Goal: Task Accomplishment & Management: Complete application form

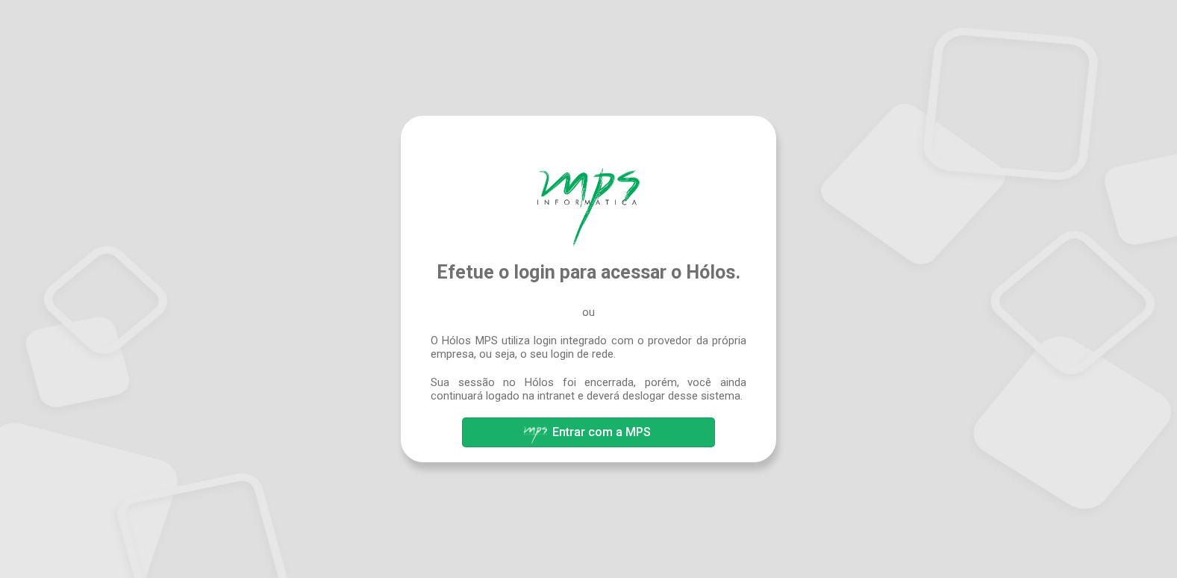
click at [591, 428] on span "Entrar com a MPS" at bounding box center [601, 432] width 99 height 14
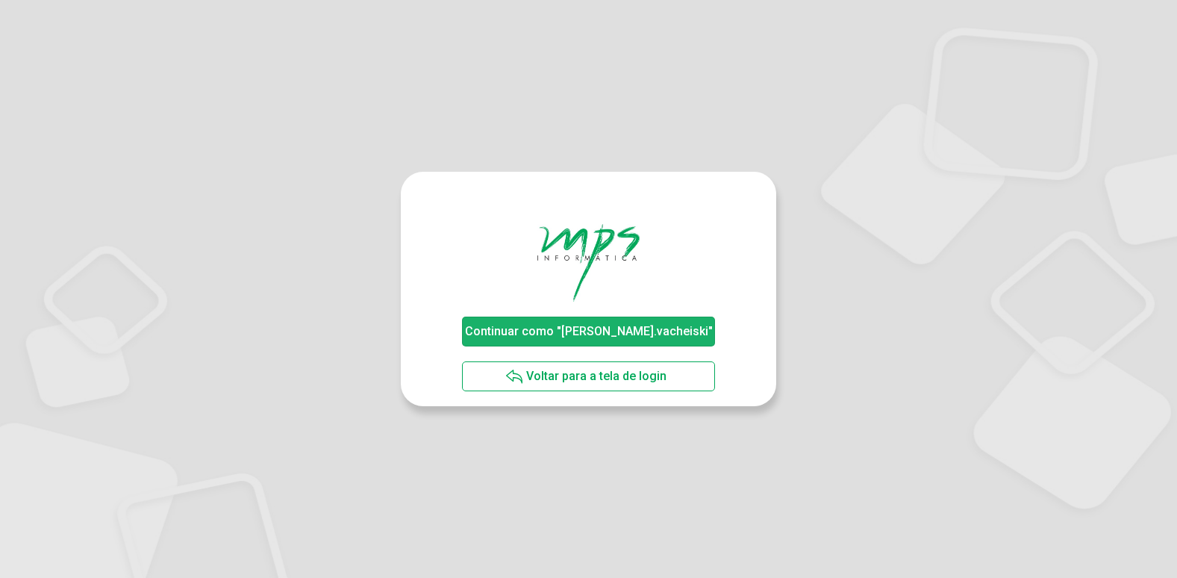
click at [661, 329] on span "Continuar como "[PERSON_NAME].vacheiski"" at bounding box center [589, 331] width 248 height 14
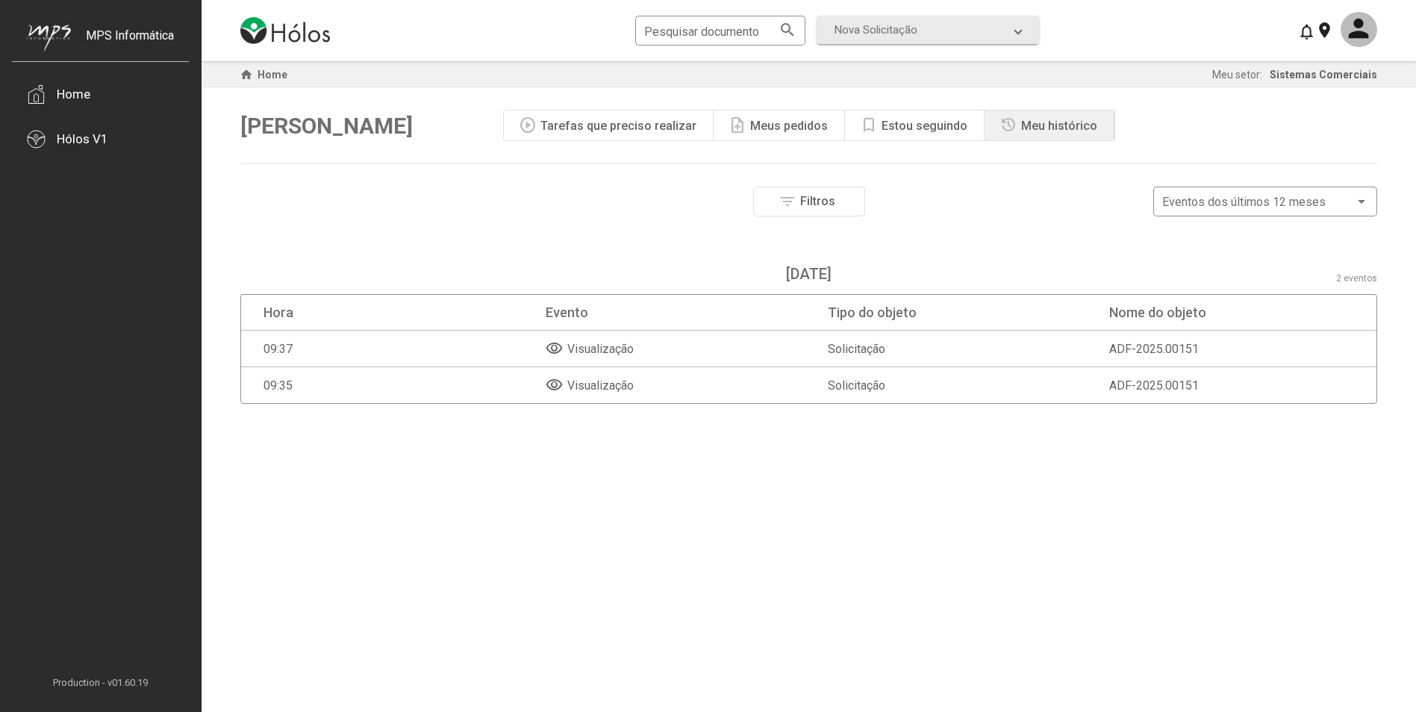
click at [556, 352] on mat-icon "visibility" at bounding box center [555, 349] width 18 height 18
click at [82, 99] on div "Home" at bounding box center [74, 94] width 34 height 15
click at [104, 145] on div "Hólos V1" at bounding box center [83, 138] width 52 height 15
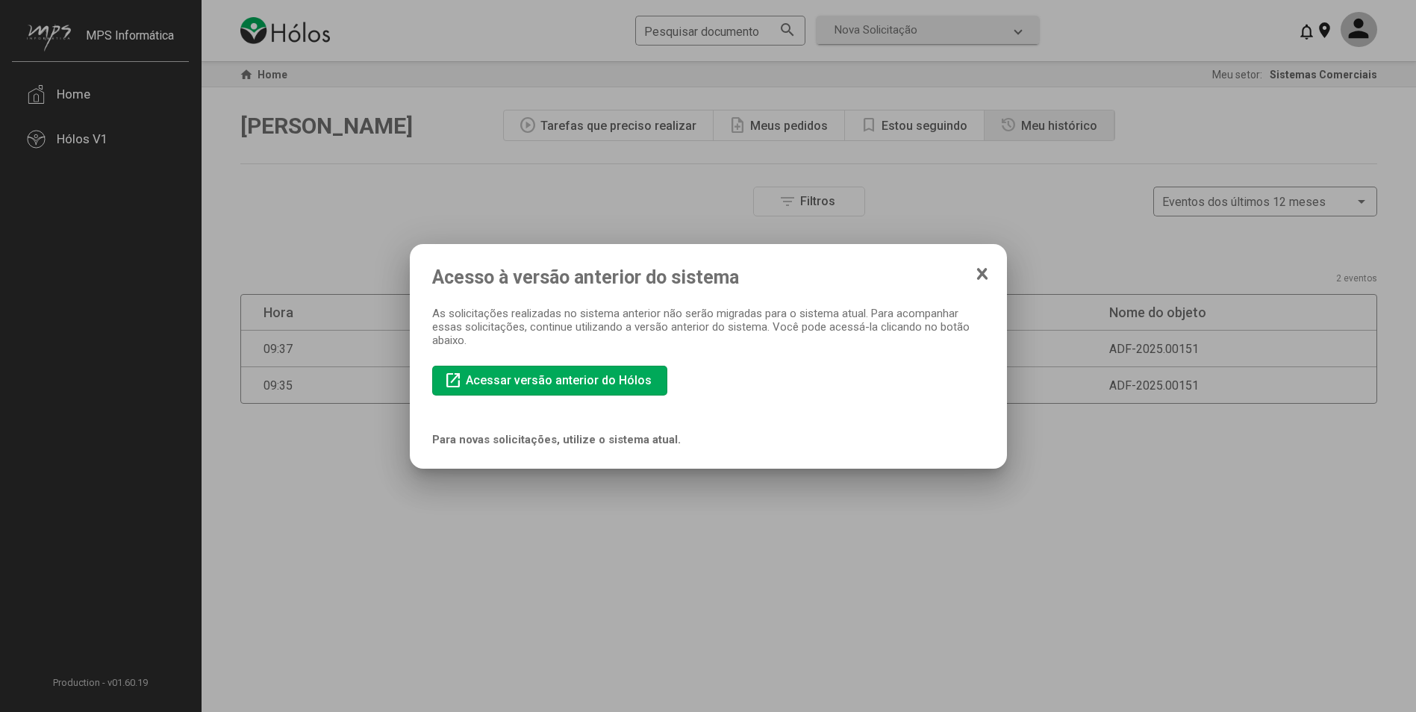
click at [978, 269] on icon at bounding box center [982, 274] width 8 height 10
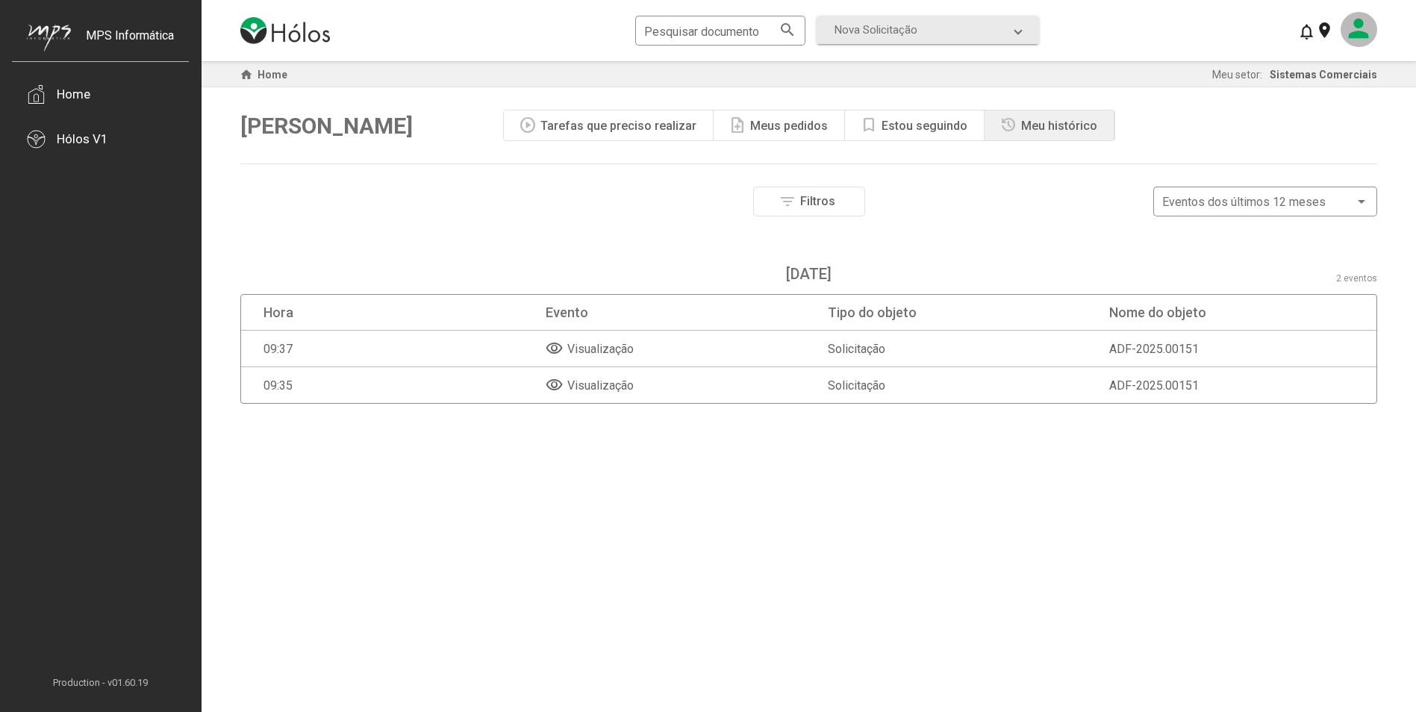
click at [1176, 36] on mat-icon at bounding box center [1359, 29] width 37 height 35
click at [1176, 72] on button "Meu perfil" at bounding box center [1333, 74] width 88 height 36
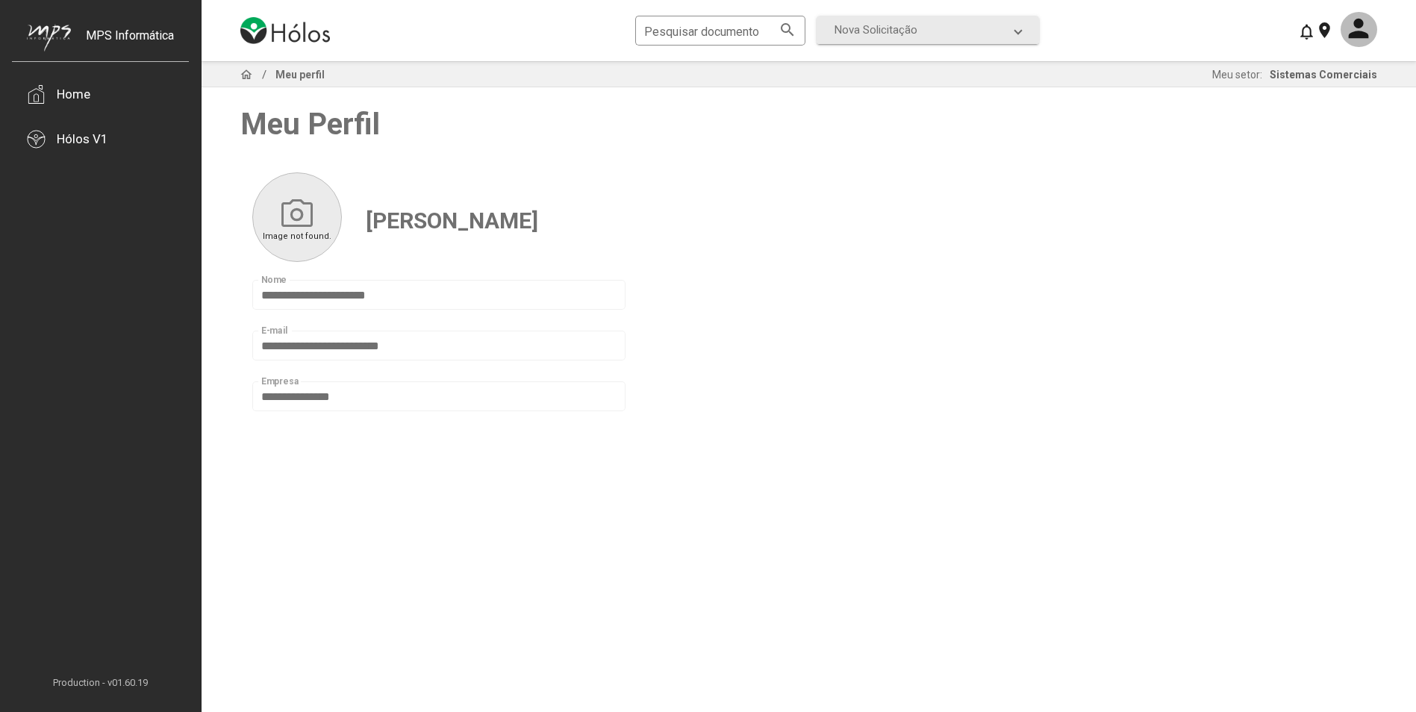
click at [291, 203] on mat-icon "photo_camera" at bounding box center [296, 212] width 37 height 37
click at [301, 231] on span "Image not found." at bounding box center [297, 236] width 69 height 10
click at [1176, 30] on mat-icon at bounding box center [1359, 29] width 37 height 35
click at [1176, 65] on button "Meu perfil" at bounding box center [1333, 74] width 88 height 36
click at [52, 87] on div "Home" at bounding box center [100, 94] width 177 height 45
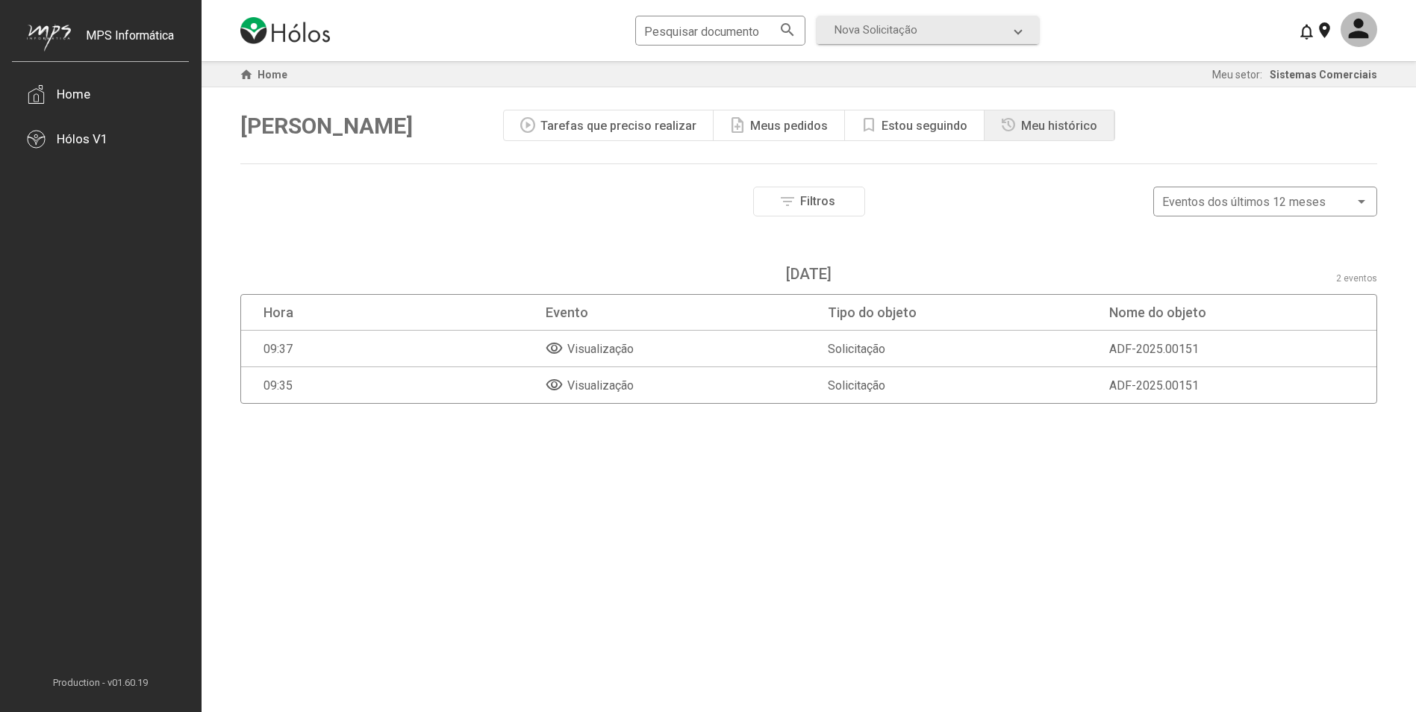
drag, startPoint x: 1250, startPoint y: 316, endPoint x: 657, endPoint y: 325, distance: 592.7
click at [657, 325] on mat-header-row "Hora Evento Tipo do objeto Nome do objeto" at bounding box center [808, 313] width 1135 height 36
click at [511, 230] on div "Filtros Nome do objeto Período dos eventos Data inicial Data final Eventos por …" at bounding box center [808, 226] width 1137 height 78
click at [810, 199] on span "Filtros" at bounding box center [817, 201] width 35 height 14
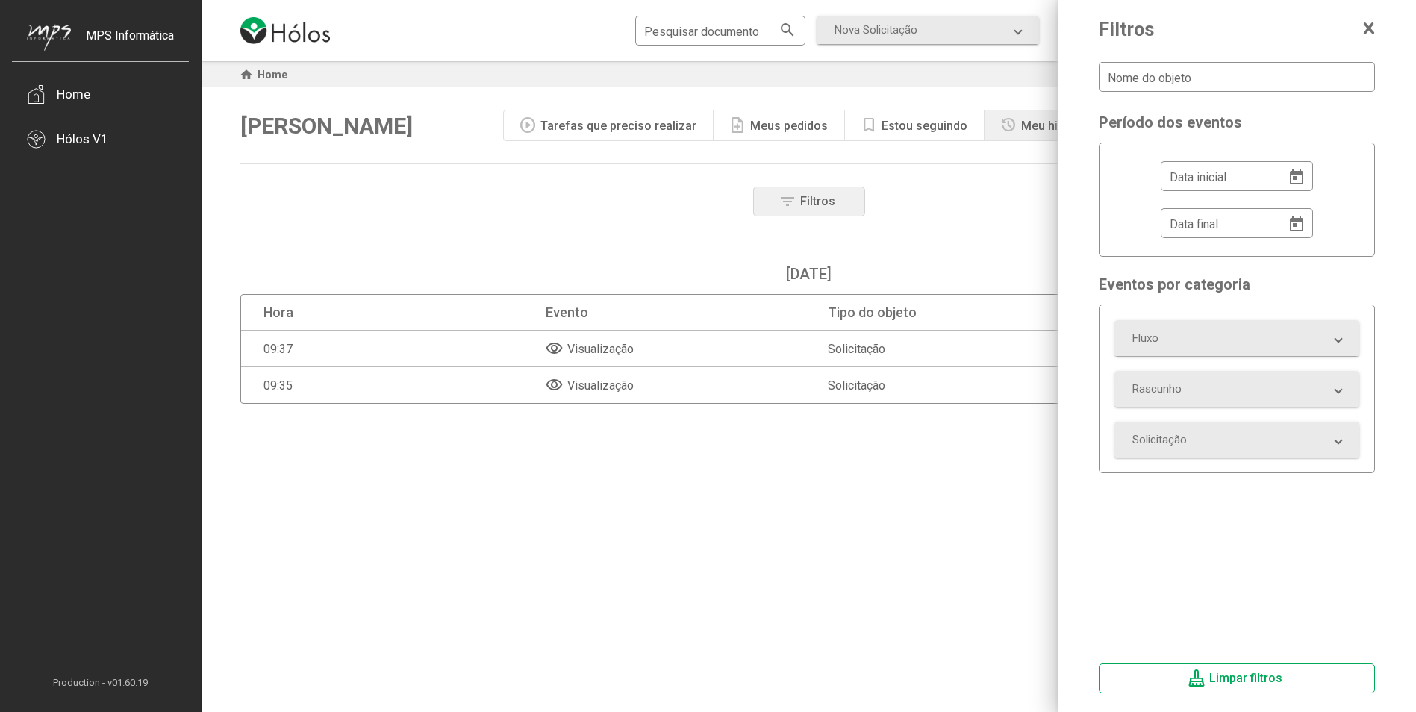
click at [810, 199] on span "Filtros" at bounding box center [817, 201] width 35 height 14
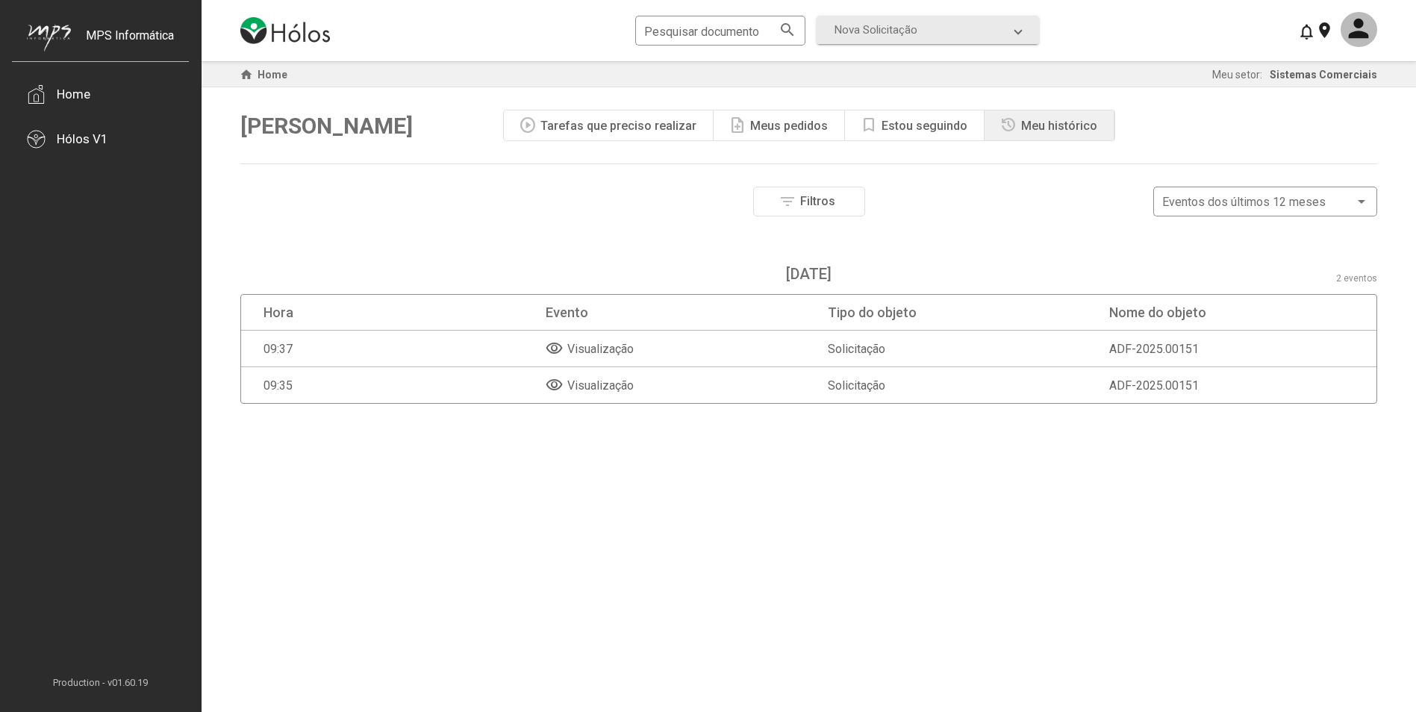
click at [810, 199] on span "Filtros" at bounding box center [817, 201] width 35 height 14
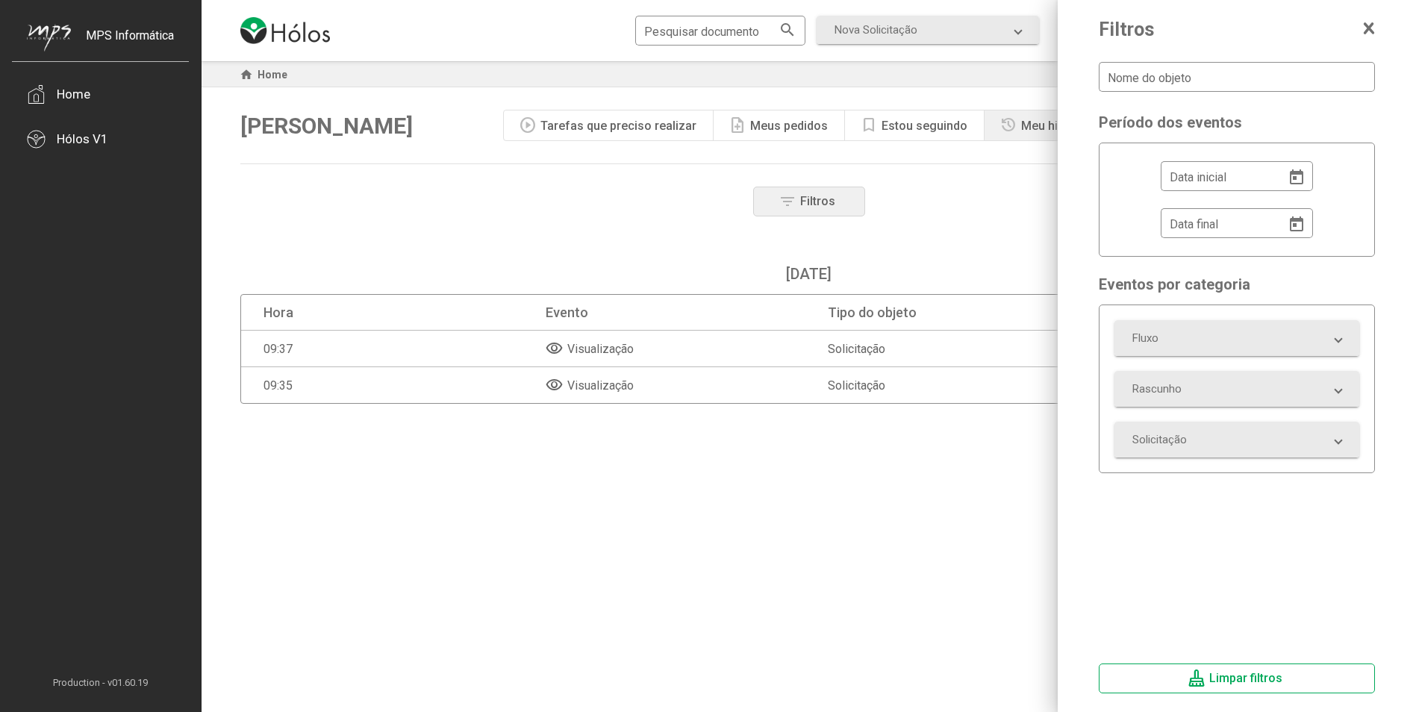
click at [810, 199] on span "Filtros" at bounding box center [817, 201] width 35 height 14
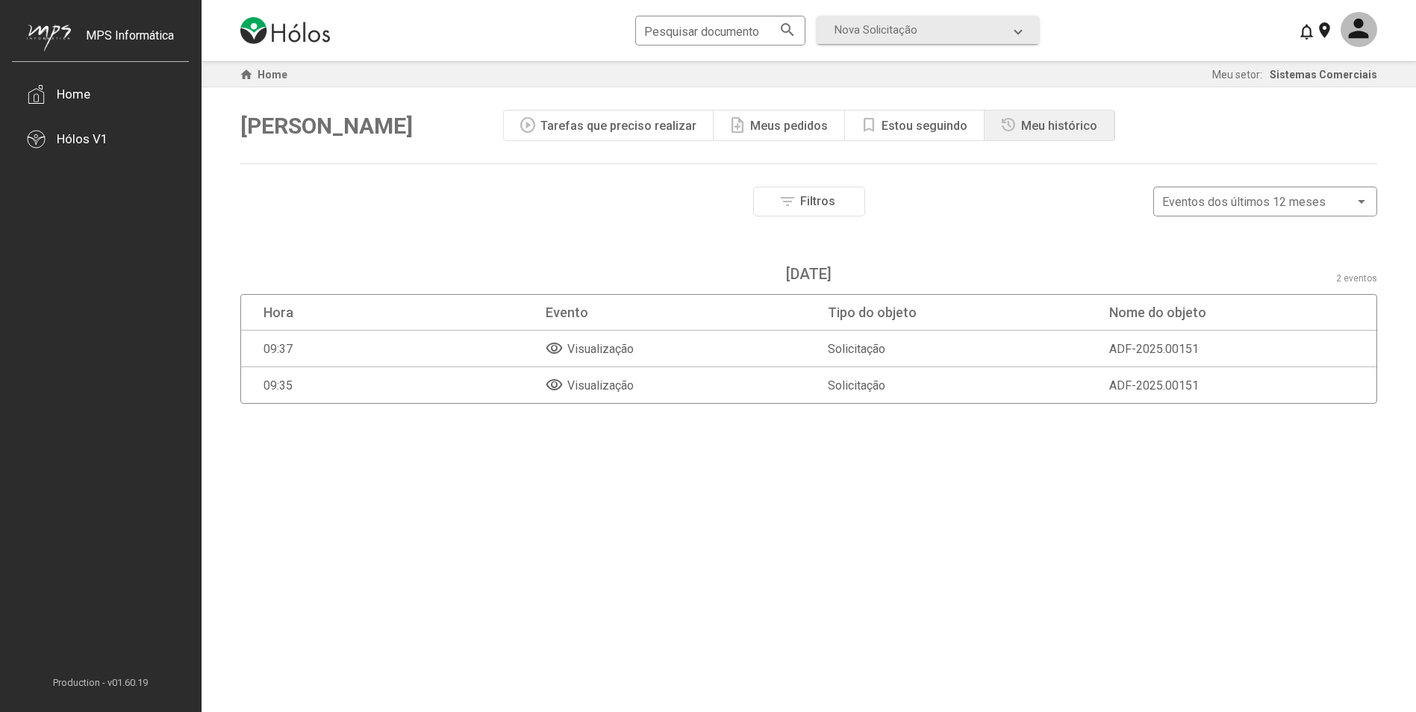
click at [810, 199] on span "Filtros" at bounding box center [817, 201] width 35 height 14
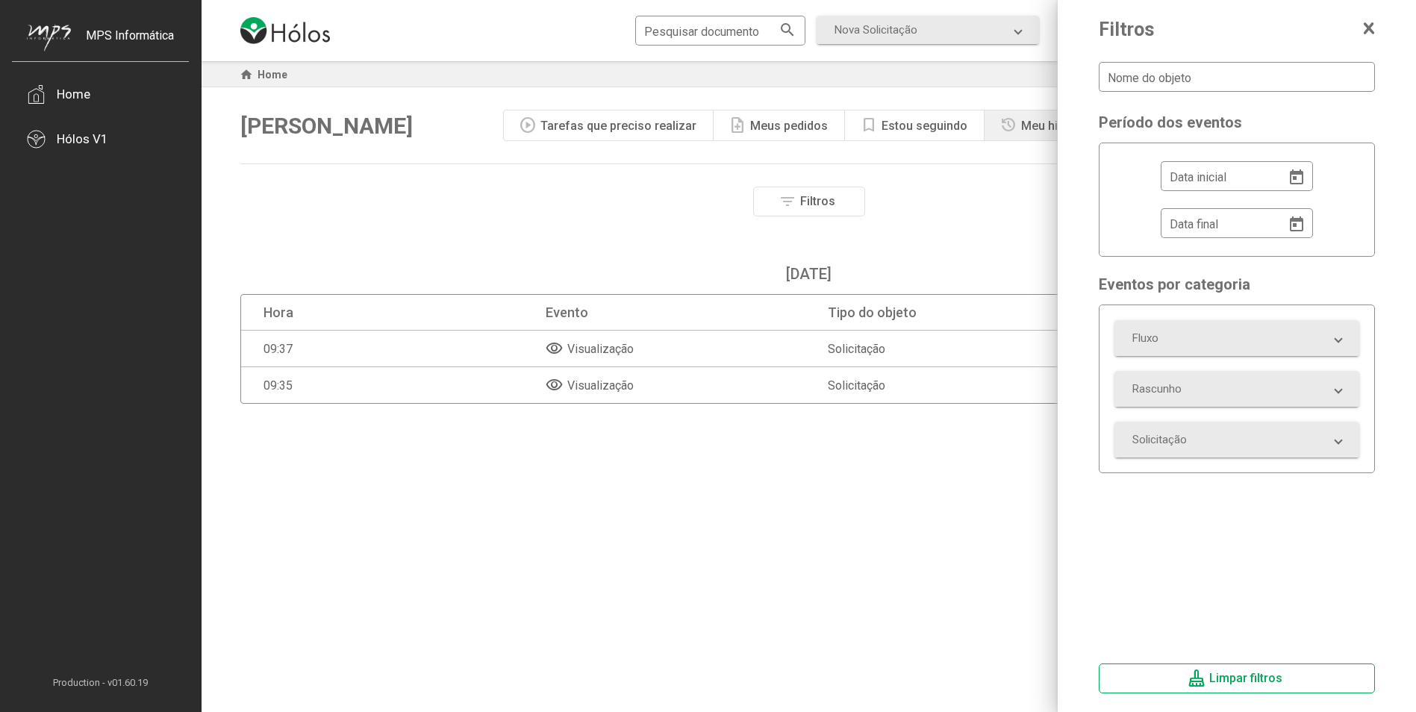
click at [810, 199] on span "Filtros" at bounding box center [817, 201] width 35 height 14
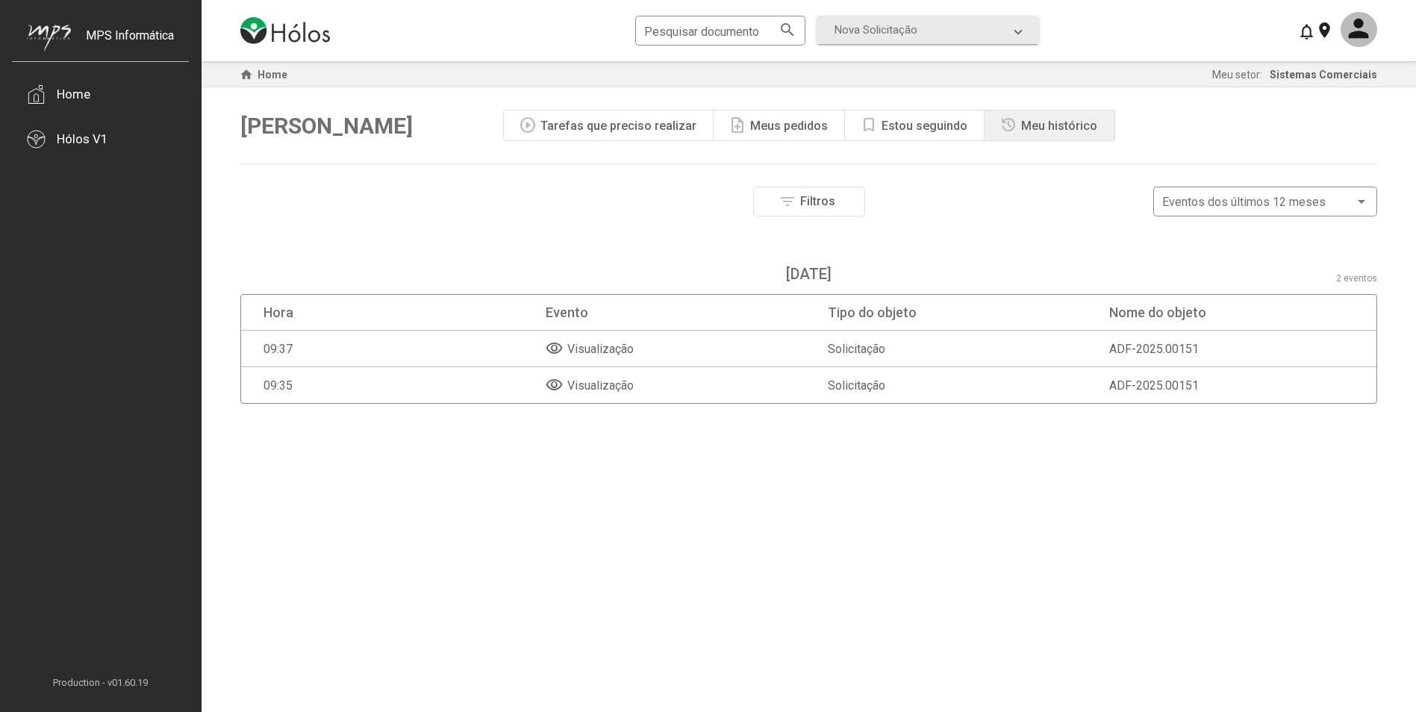
click at [810, 199] on span "Filtros" at bounding box center [817, 201] width 35 height 14
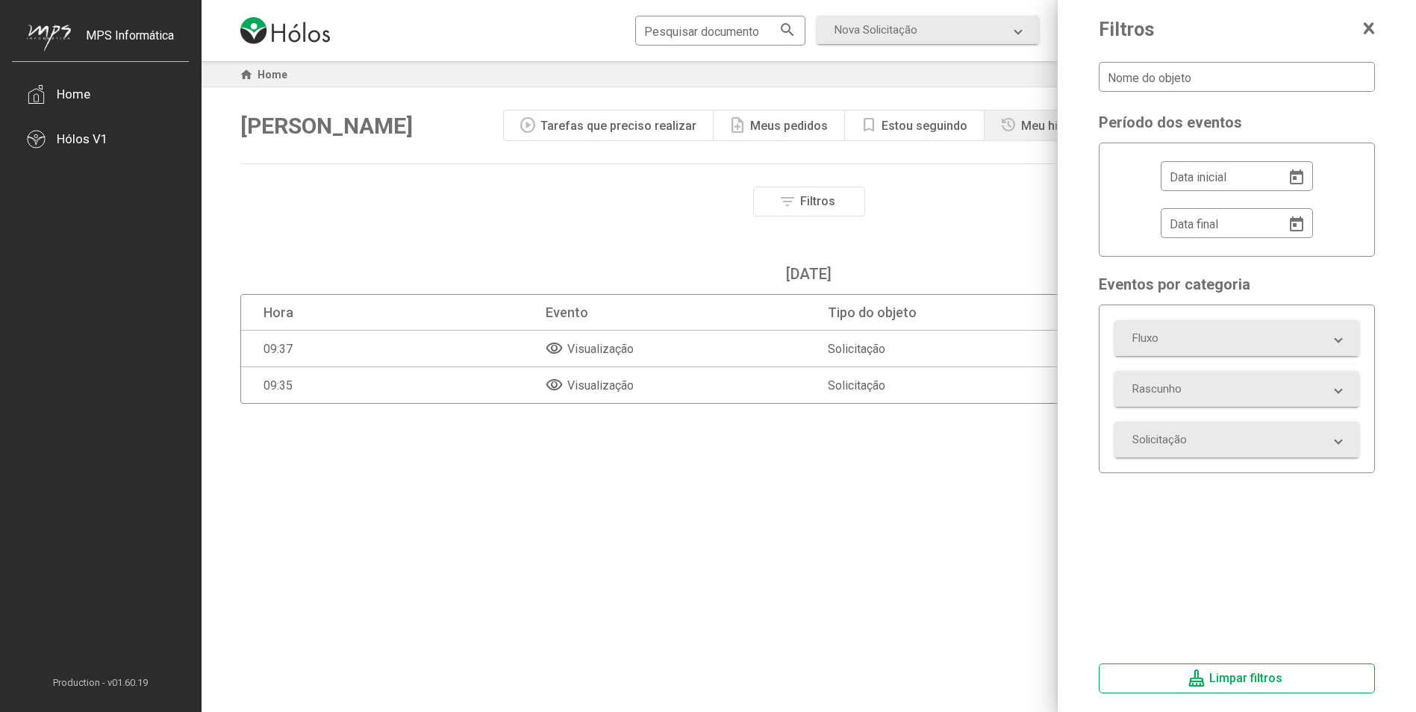
click at [810, 199] on span "Filtros" at bounding box center [817, 201] width 35 height 14
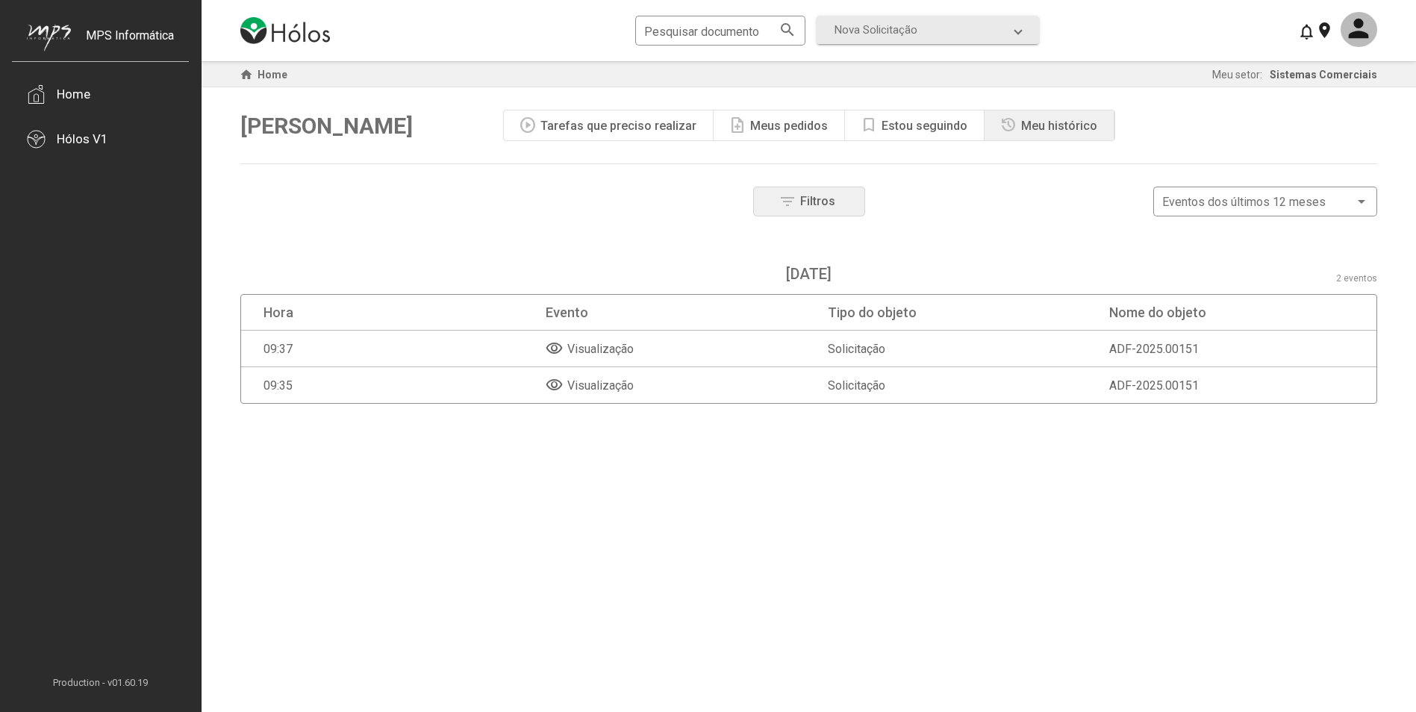
click at [810, 199] on span "Filtros" at bounding box center [817, 201] width 35 height 14
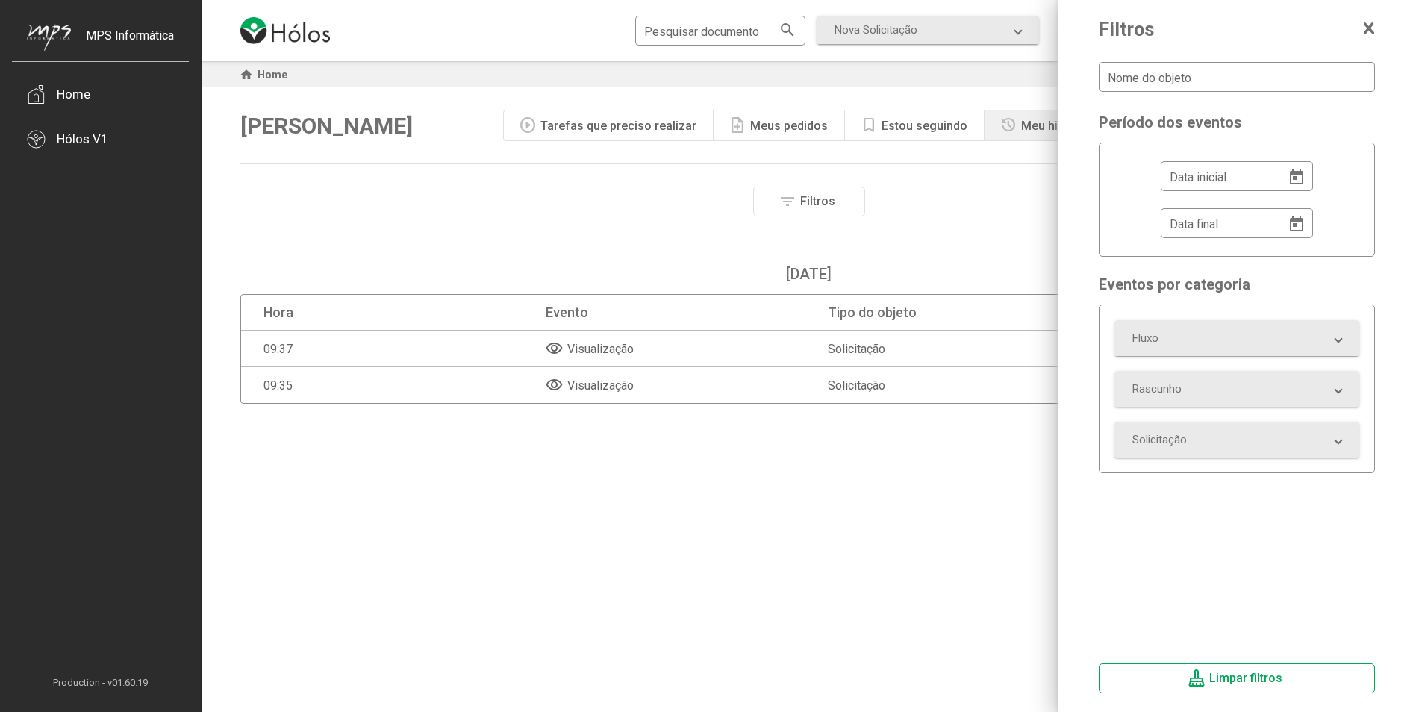
click at [810, 199] on span "Filtros" at bounding box center [817, 201] width 35 height 14
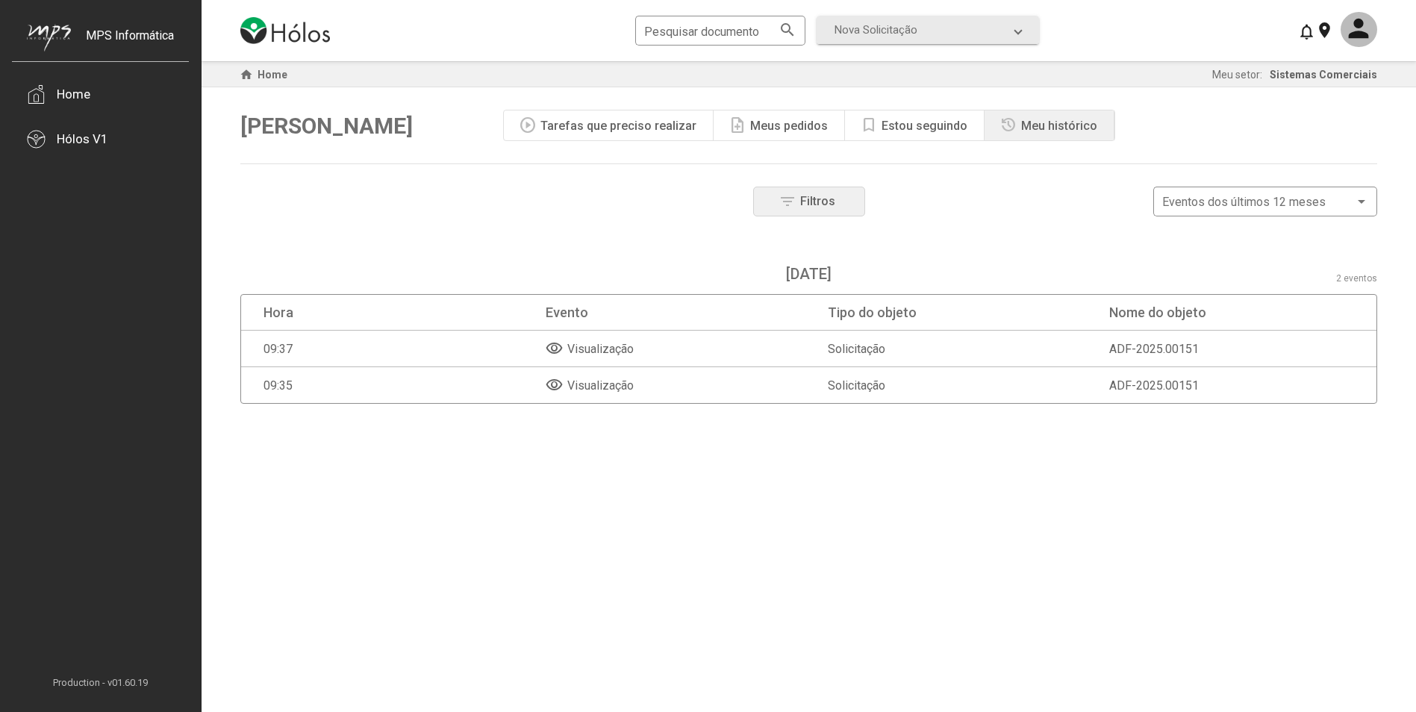
click at [810, 199] on span "Filtros" at bounding box center [817, 201] width 35 height 14
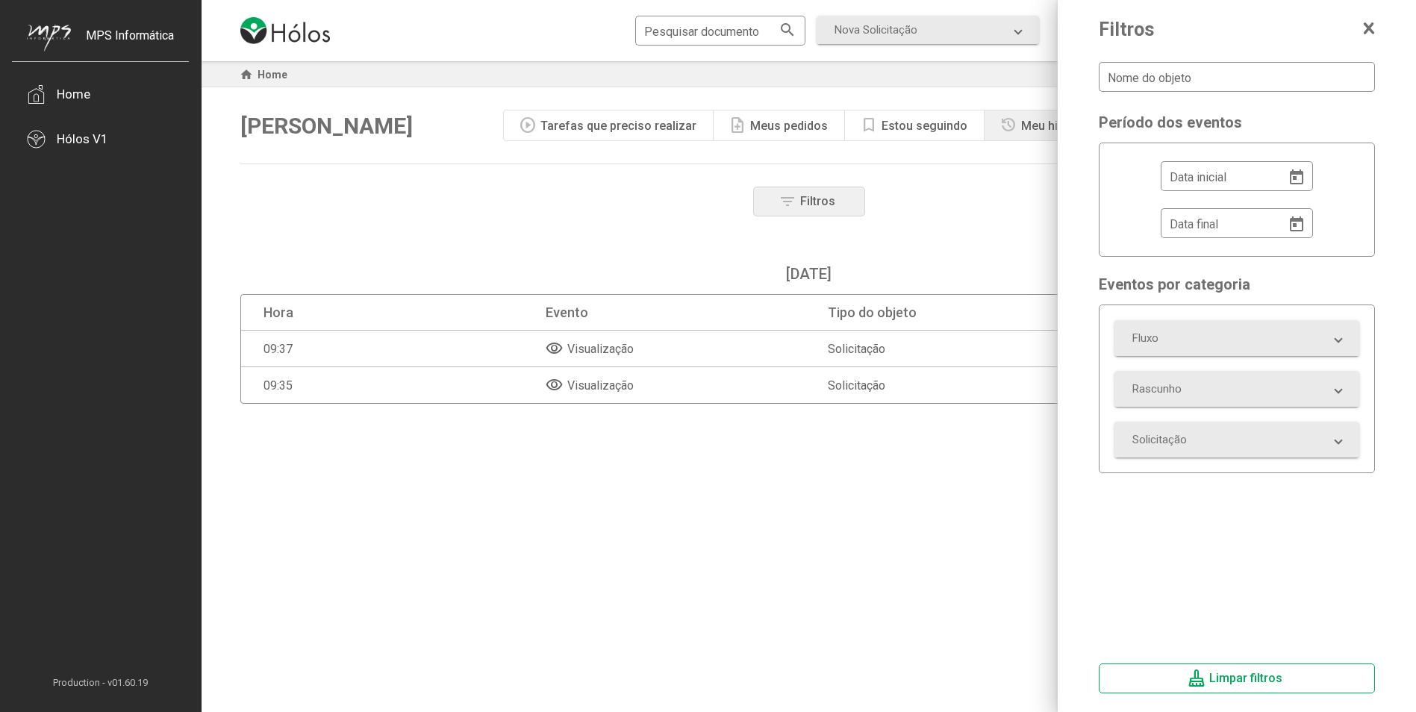
click at [810, 199] on span "Filtros" at bounding box center [817, 201] width 35 height 14
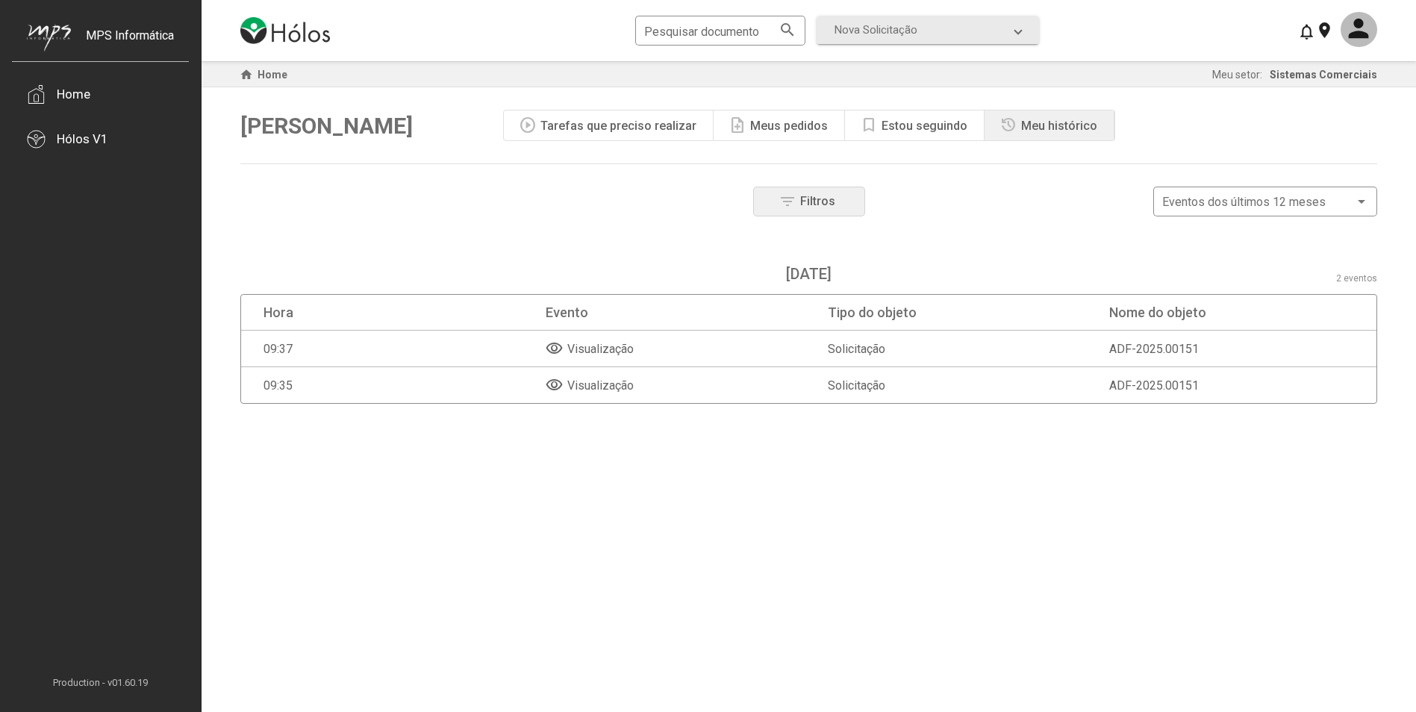
click at [810, 199] on span "Filtros" at bounding box center [817, 201] width 35 height 14
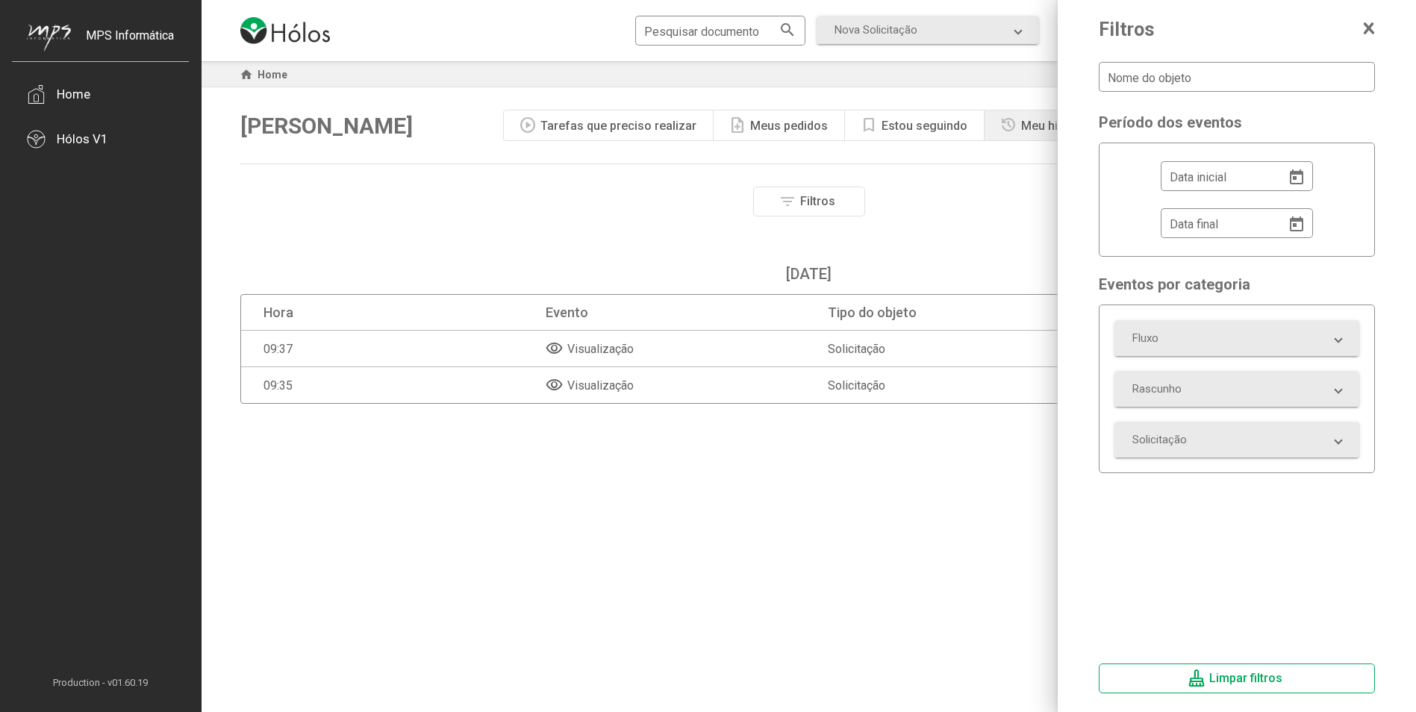
click at [810, 199] on span "Filtros" at bounding box center [817, 201] width 35 height 14
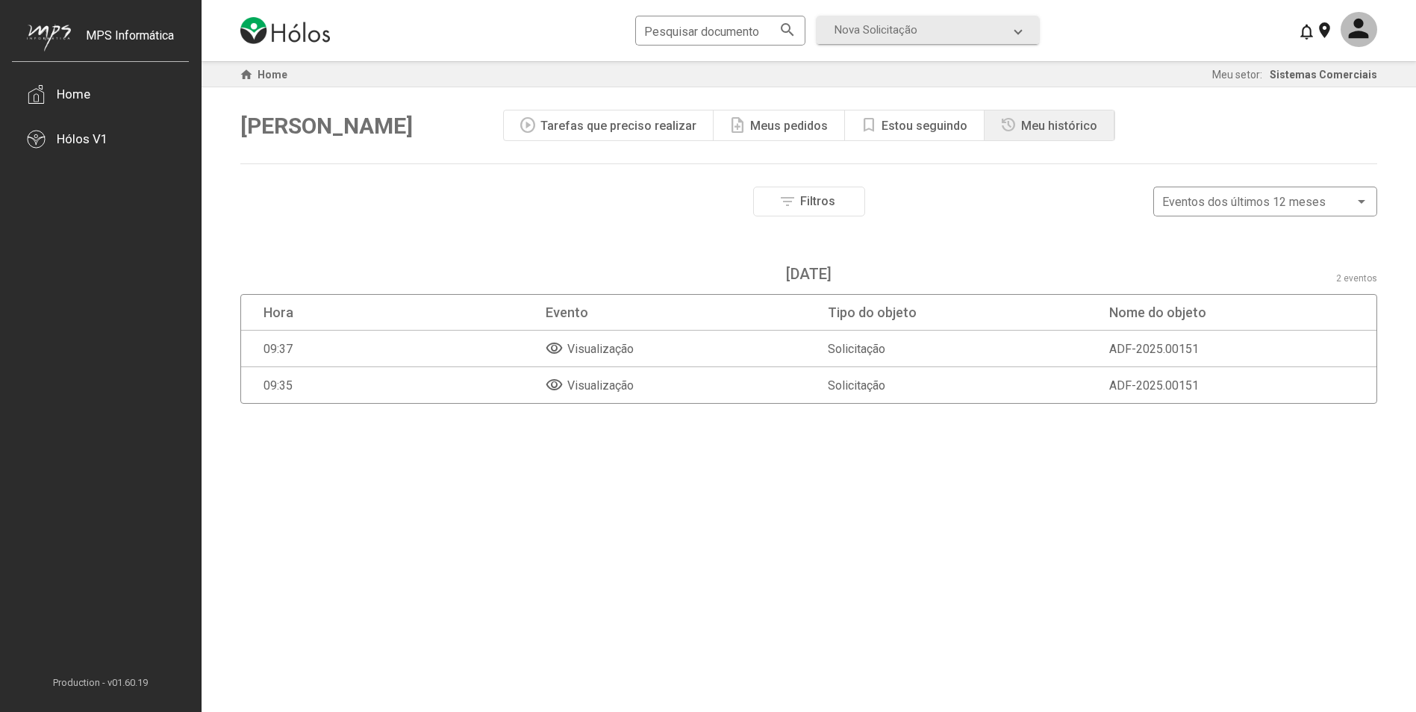
click at [1176, 28] on mat-icon at bounding box center [1306, 31] width 18 height 18
click at [1176, 33] on div at bounding box center [708, 356] width 1416 height 712
click at [1176, 32] on mat-icon "location_on" at bounding box center [1324, 30] width 18 height 18
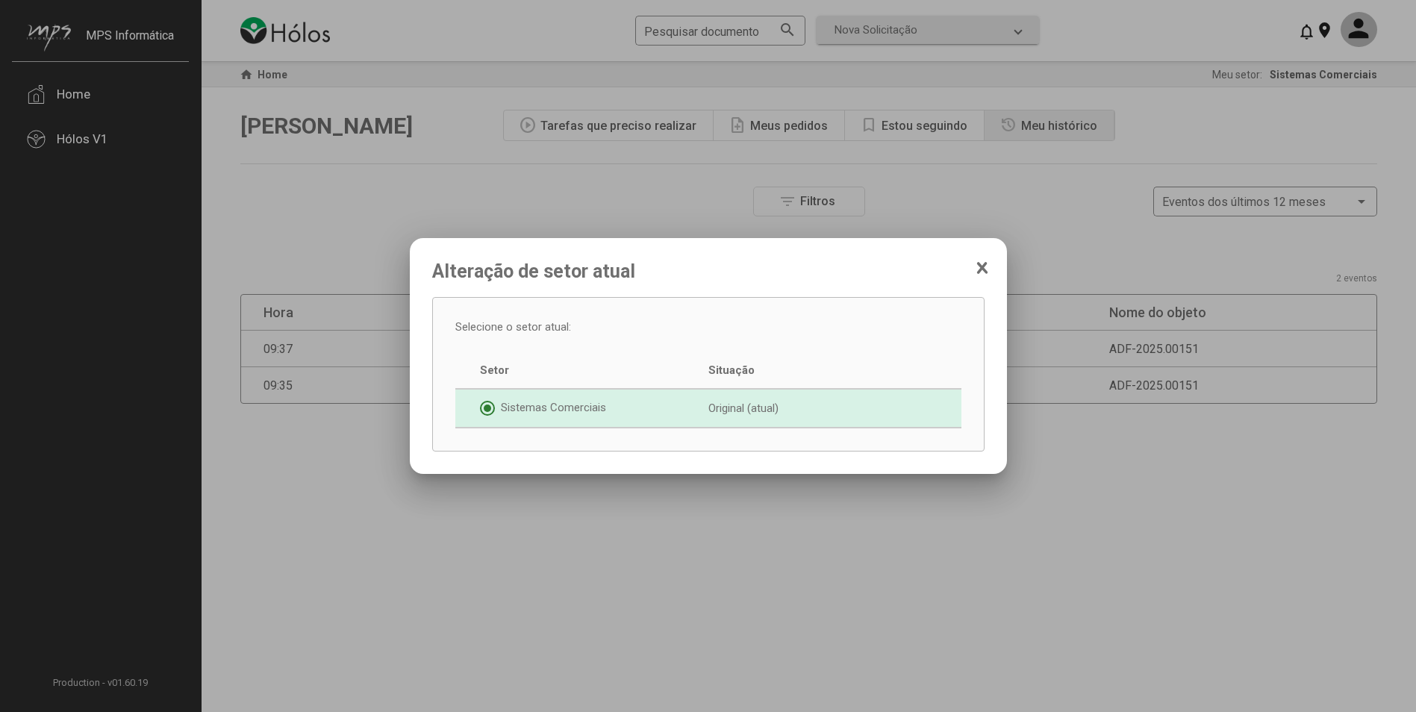
click at [985, 258] on mat-dialog-container "Alteração de setor atual Selecione o setor atual: Setor Situação Sistemas Comer…" at bounding box center [708, 356] width 597 height 236
click at [976, 263] on icon at bounding box center [982, 268] width 12 height 15
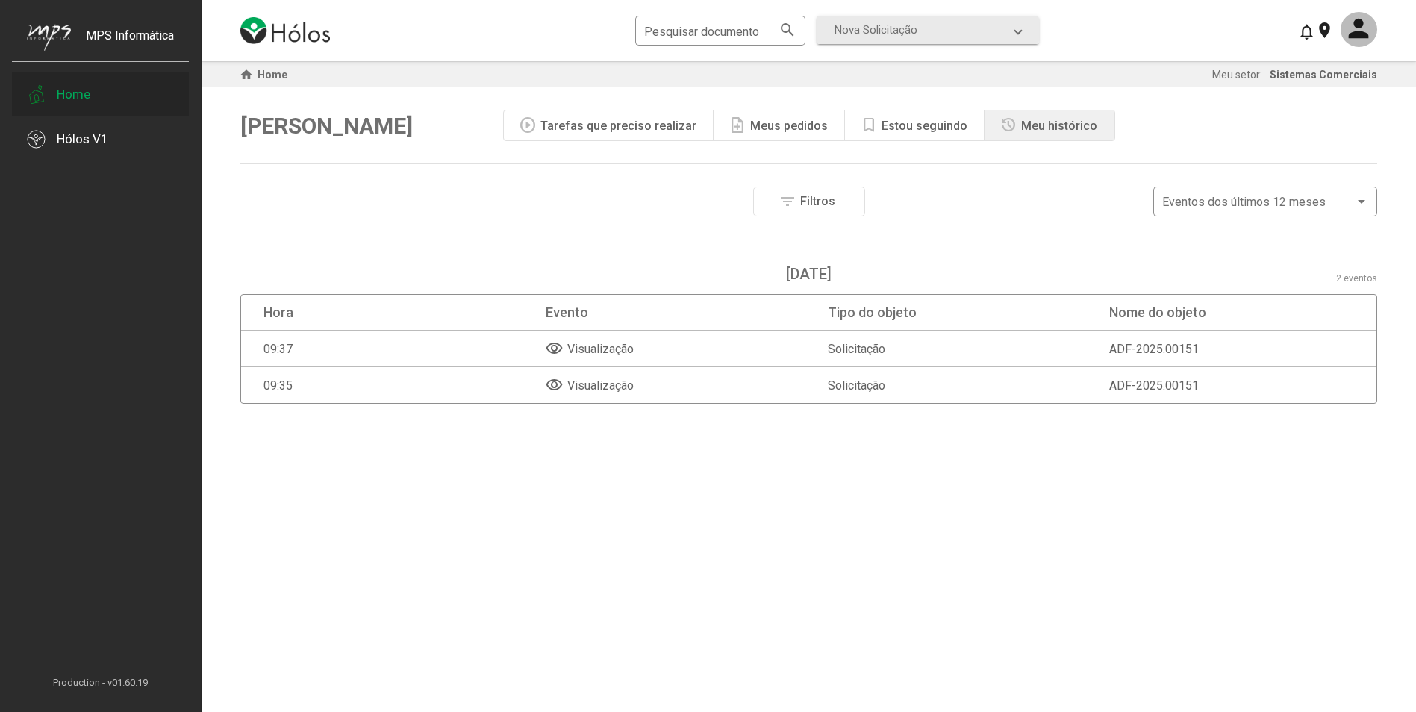
click at [91, 100] on div "Home" at bounding box center [100, 94] width 177 height 45
click at [832, 25] on mat-expansion-panel-header "Nova Solicitação" at bounding box center [928, 30] width 222 height 28
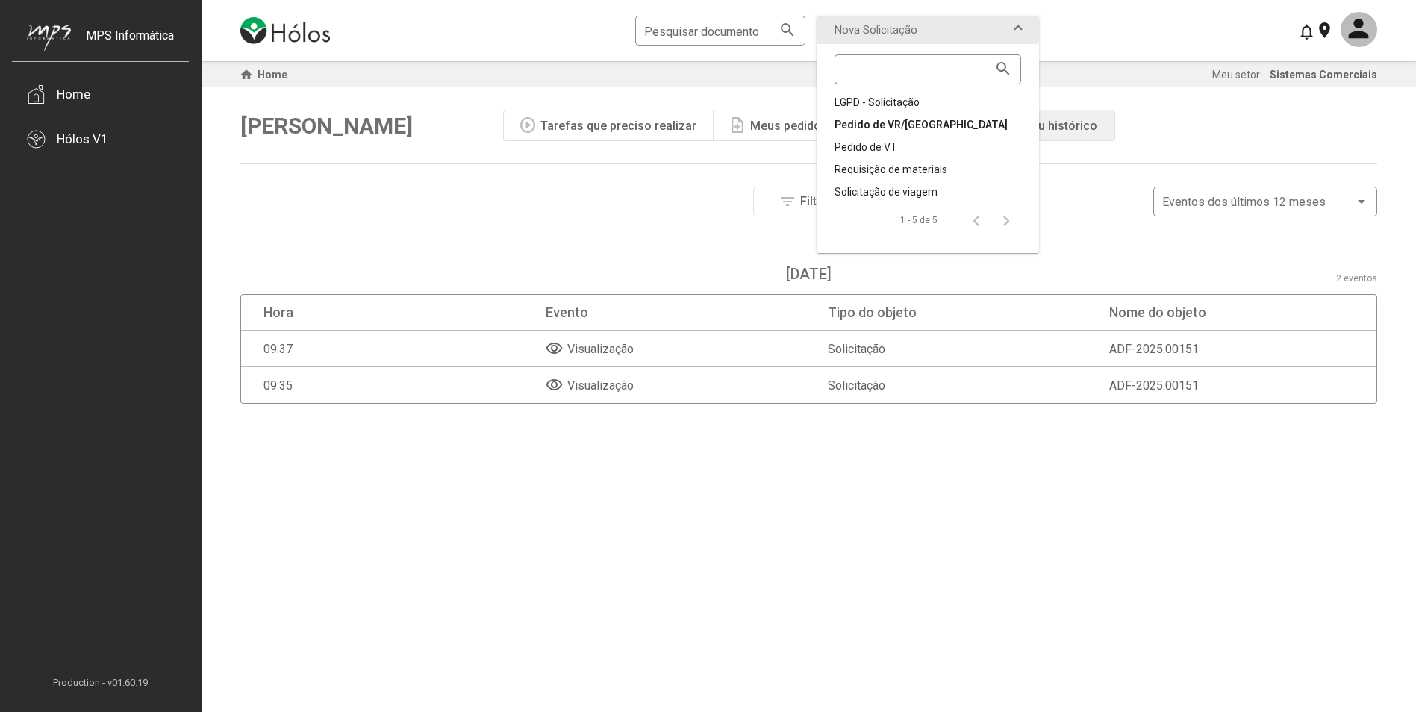
click at [918, 123] on div "Pedido de VR/[GEOGRAPHIC_DATA]" at bounding box center [928, 124] width 187 height 15
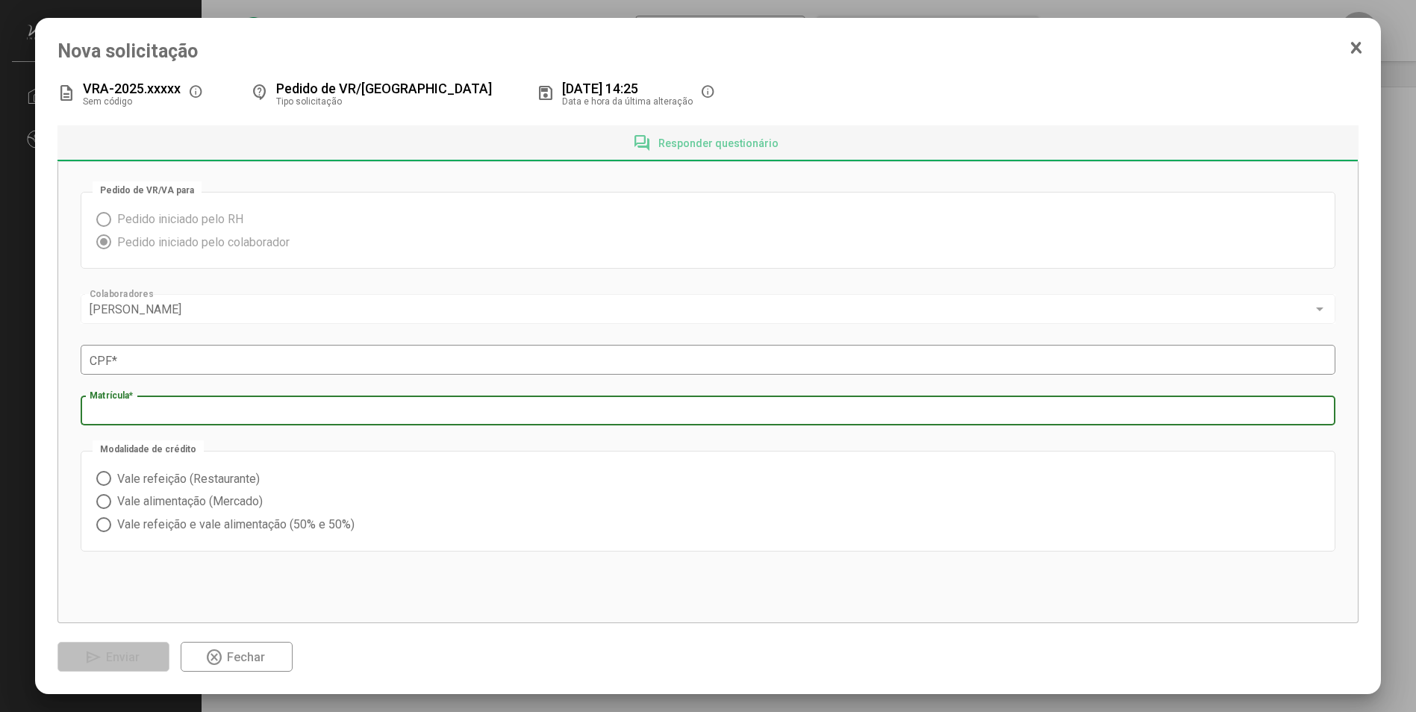
click at [350, 407] on input "Matrícula *" at bounding box center [708, 411] width 1236 height 13
click at [1176, 40] on icon at bounding box center [1356, 47] width 12 height 15
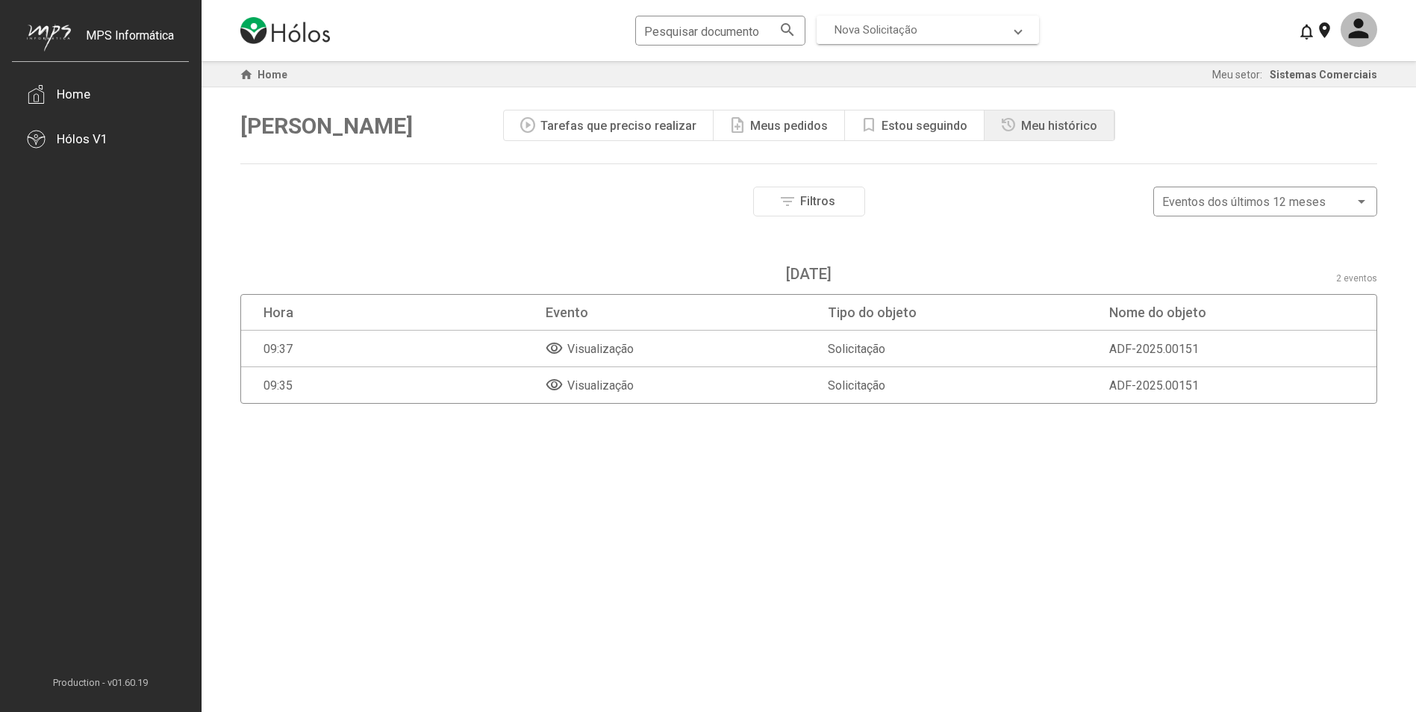
click at [862, 28] on span "Nova Solicitação" at bounding box center [876, 29] width 83 height 13
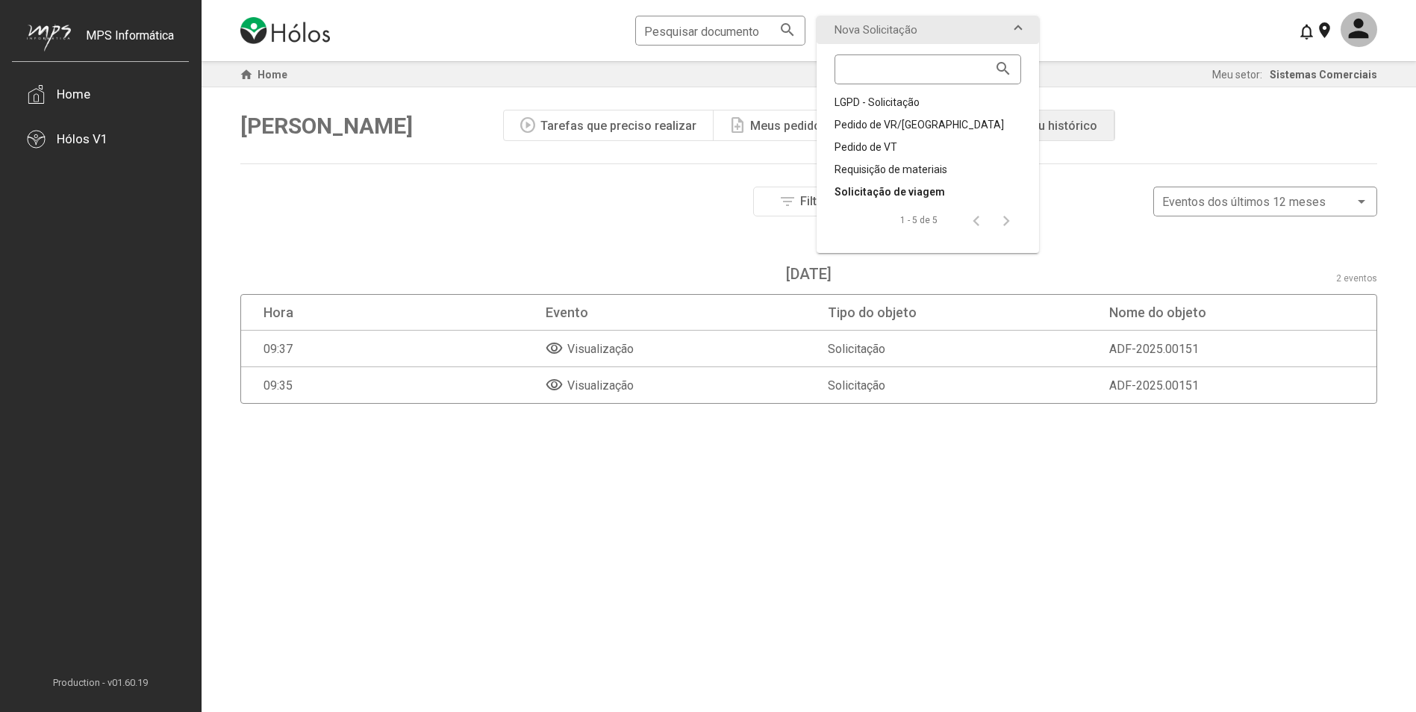
click at [926, 186] on div "Solicitação de viagem" at bounding box center [928, 191] width 187 height 15
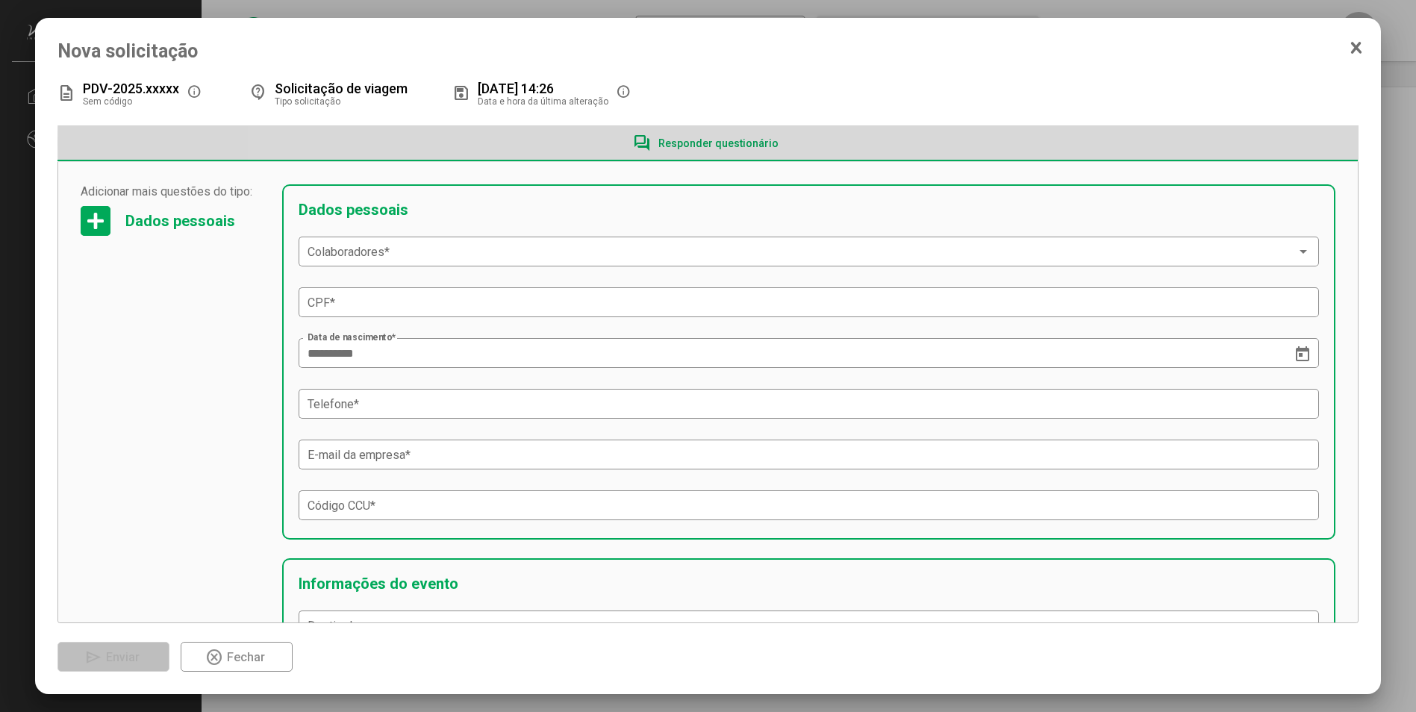
drag, startPoint x: 745, startPoint y: 143, endPoint x: 738, endPoint y: 139, distance: 8.1
click at [738, 139] on span "Responder questionário" at bounding box center [718, 143] width 120 height 12
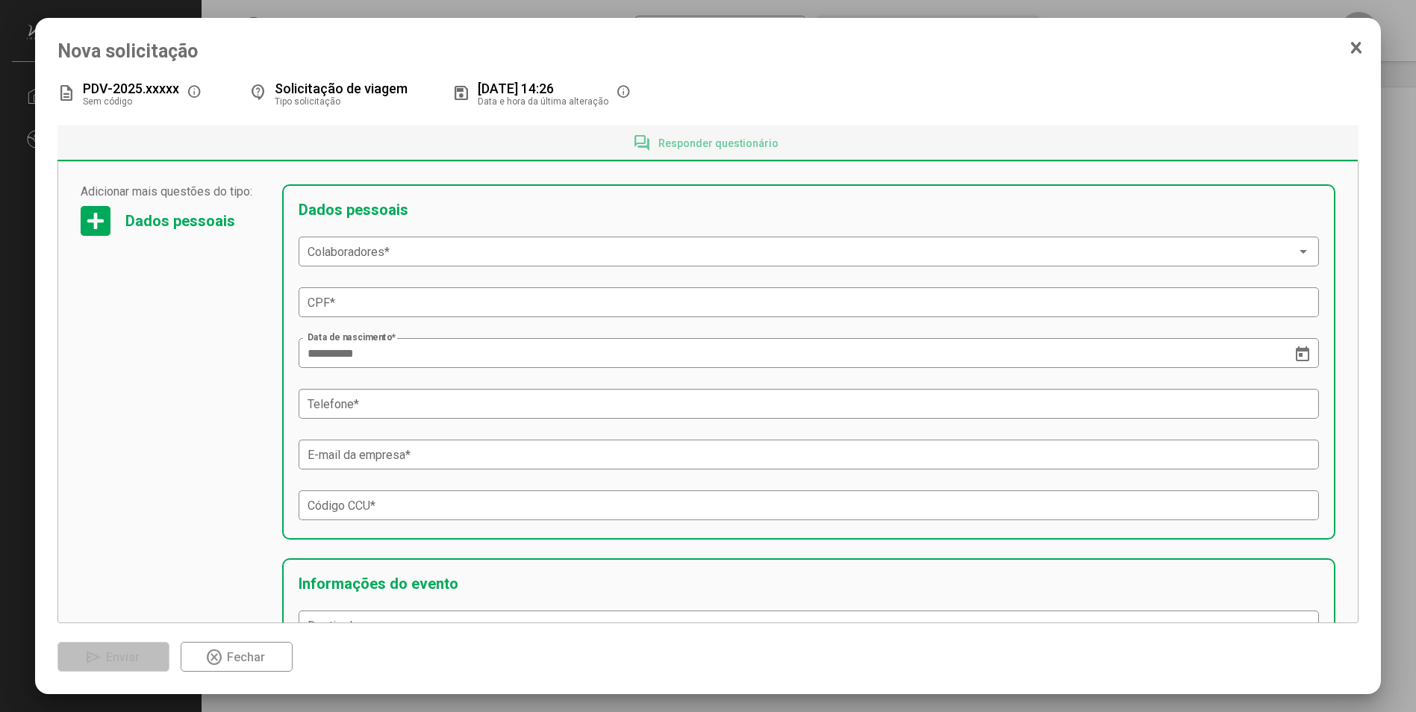
drag, startPoint x: 738, startPoint y: 139, endPoint x: 680, endPoint y: 89, distance: 76.8
click at [680, 89] on div "description PDV-2025.xxxxx Sem código info contact_support Solicitação de viage…" at bounding box center [707, 92] width 1300 height 30
click at [99, 216] on div at bounding box center [96, 221] width 30 height 30
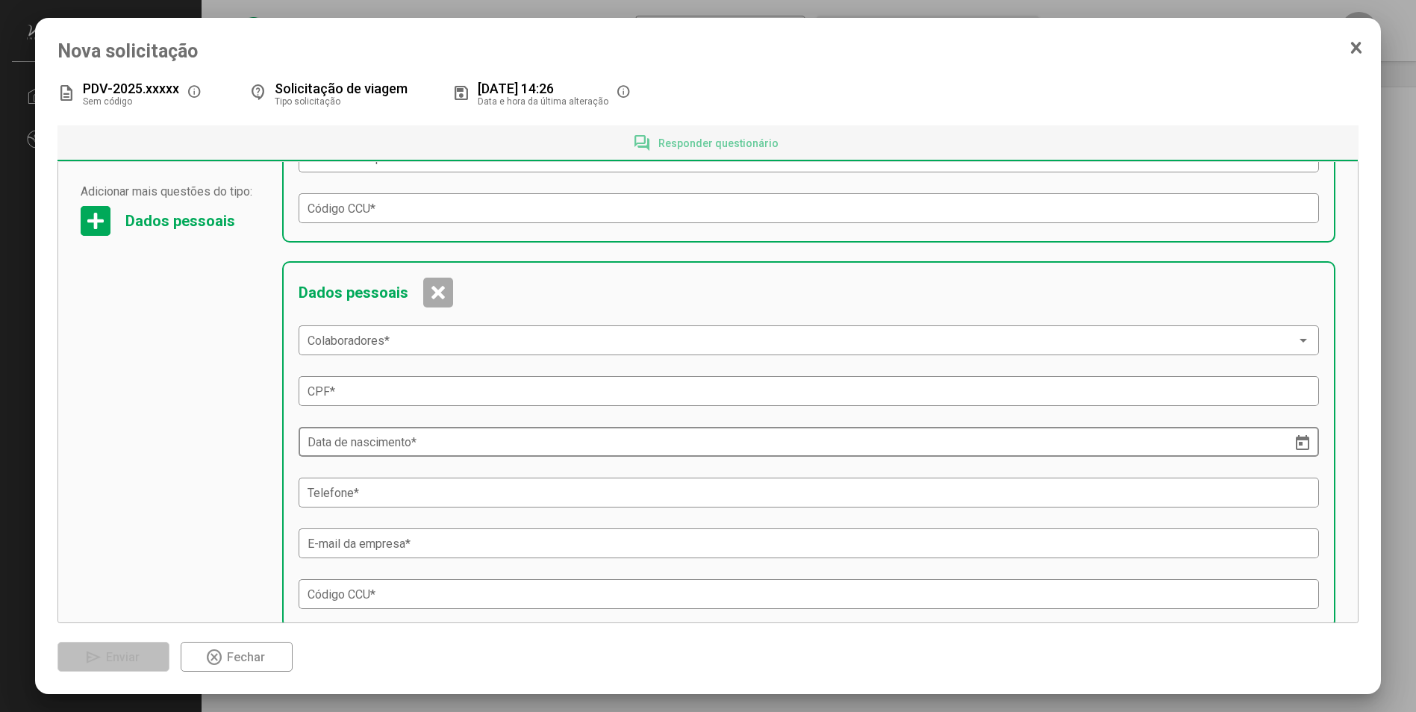
scroll to position [299, 0]
click at [434, 300] on div at bounding box center [438, 291] width 30 height 30
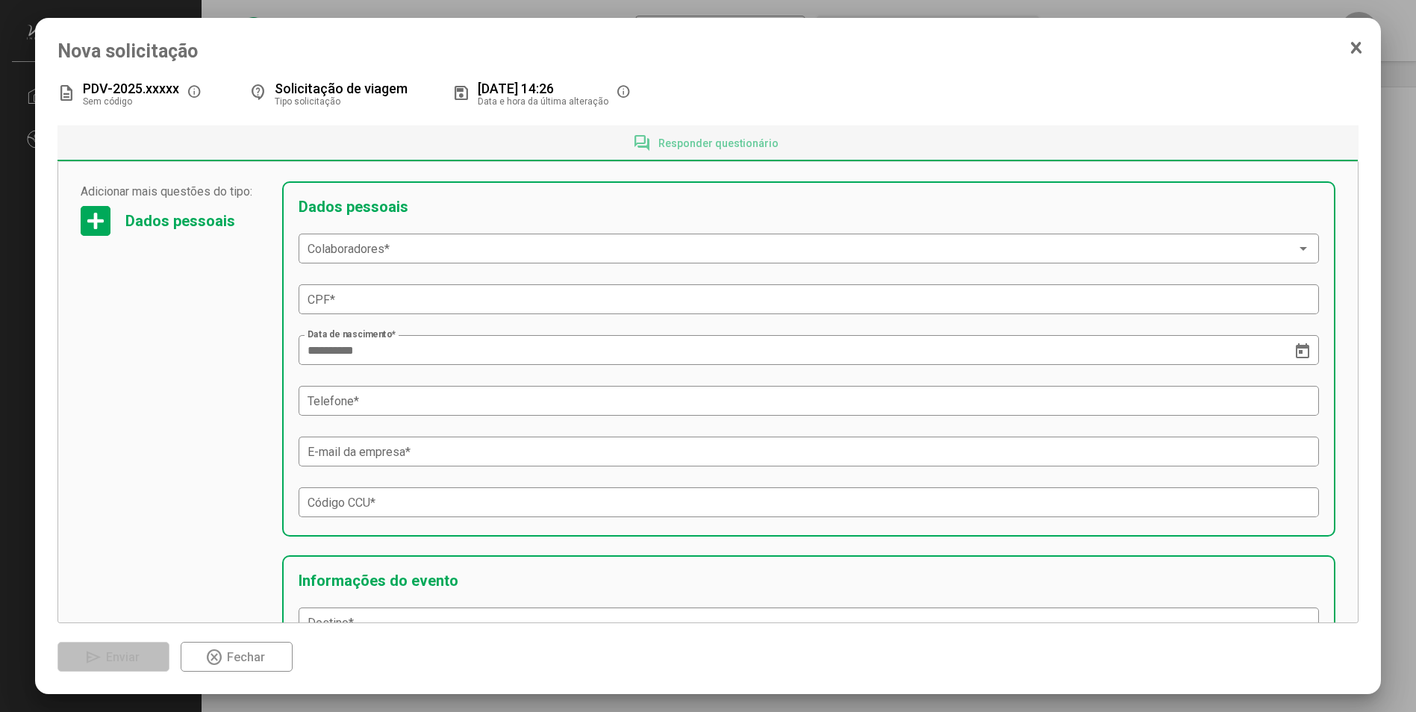
scroll to position [0, 0]
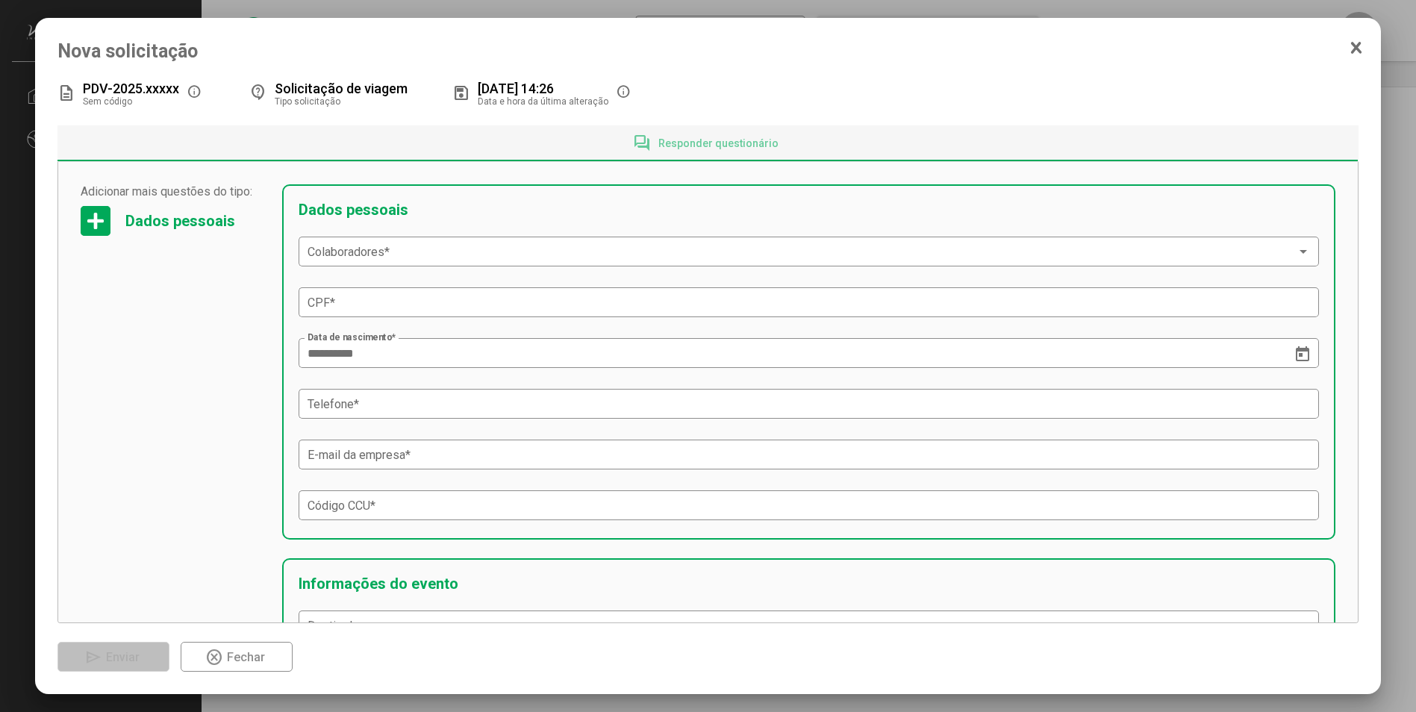
click at [1176, 43] on icon at bounding box center [1356, 47] width 12 height 15
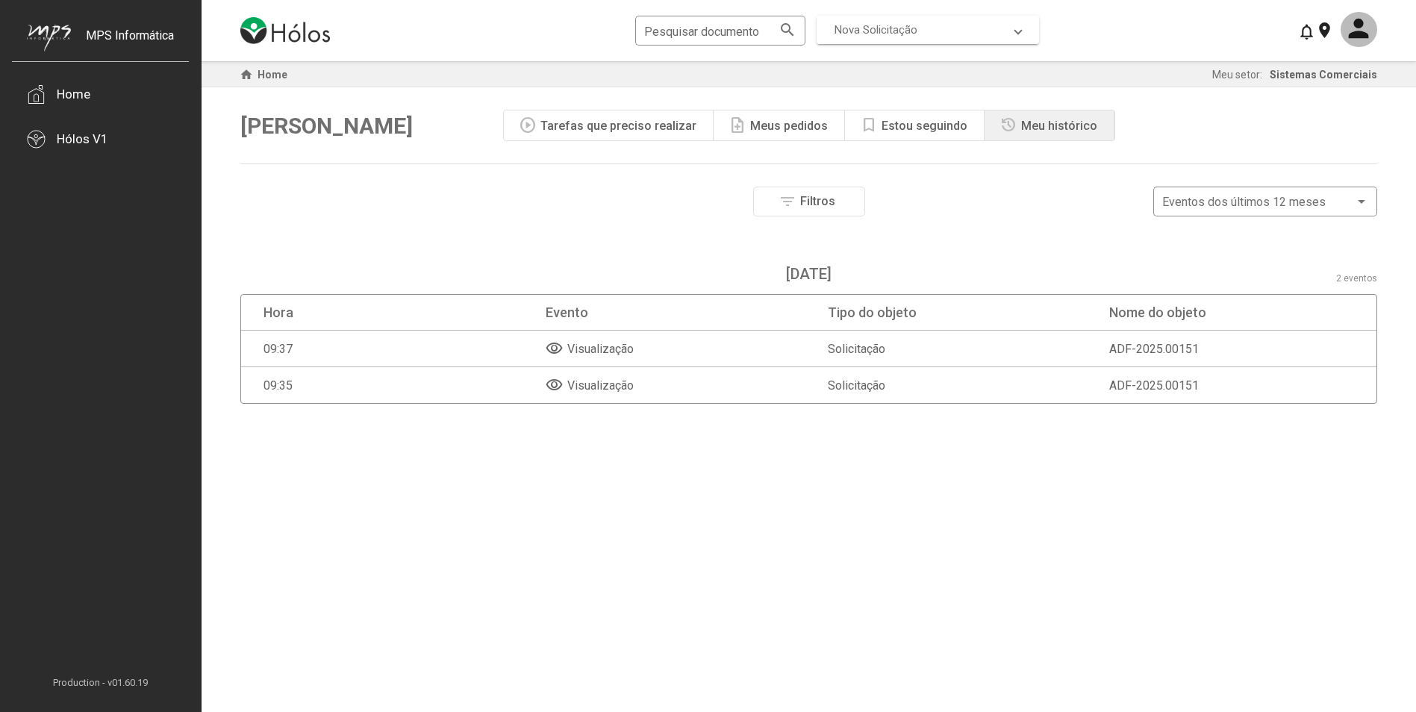
click at [989, 31] on span "Nova Solicitação" at bounding box center [925, 29] width 181 height 13
click at [1013, 32] on span "Nova Solicitação" at bounding box center [925, 29] width 181 height 13
click at [113, 136] on div "Hólos V1" at bounding box center [100, 138] width 177 height 45
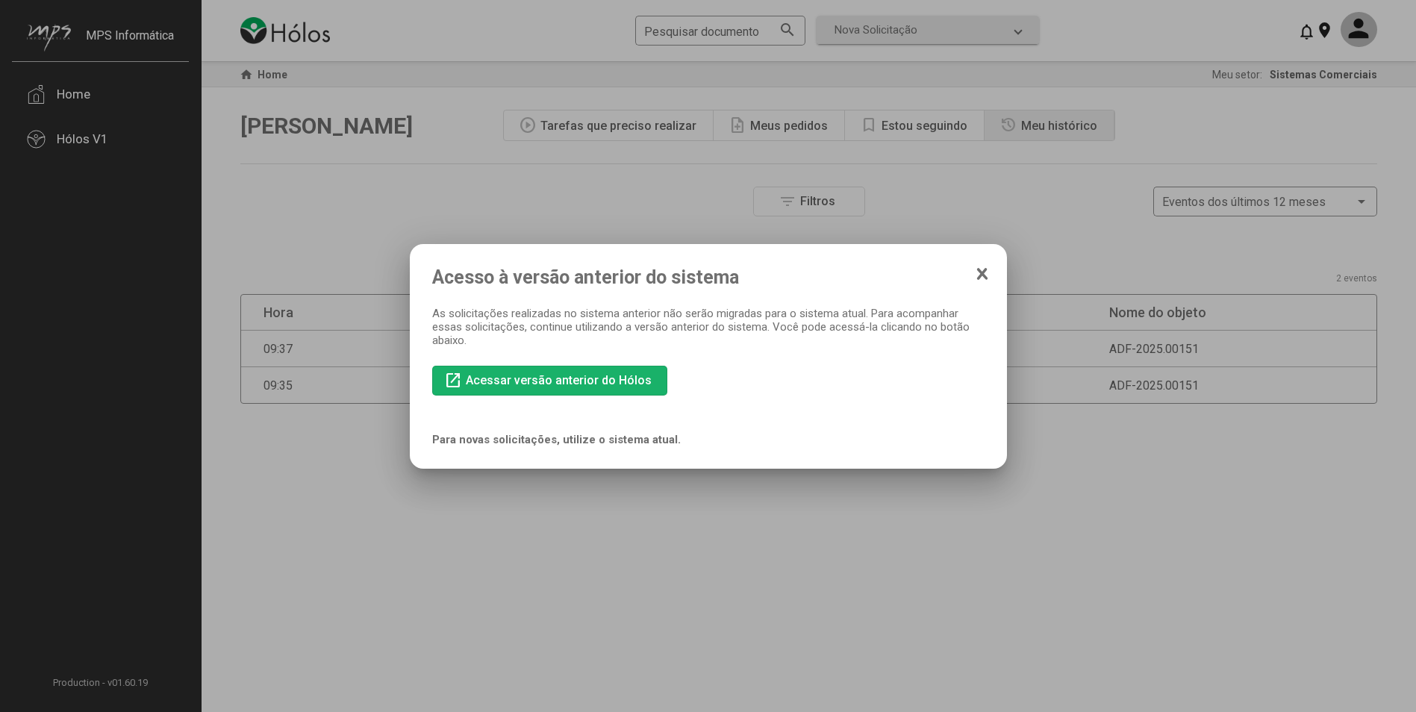
click at [580, 381] on span "Acessar versão anterior do Hólos" at bounding box center [559, 380] width 186 height 14
drag, startPoint x: 976, startPoint y: 273, endPoint x: 990, endPoint y: 271, distance: 13.6
click at [988, 272] on mat-dialog-container "Acesso à versão anterior do sistema As solicitações realizadas no sistema anter…" at bounding box center [708, 356] width 597 height 225
click at [994, 266] on mat-dialog-container "Acesso à versão anterior do sistema As solicitações realizadas no sistema anter…" at bounding box center [708, 356] width 597 height 225
click at [978, 278] on icon at bounding box center [981, 274] width 7 height 10
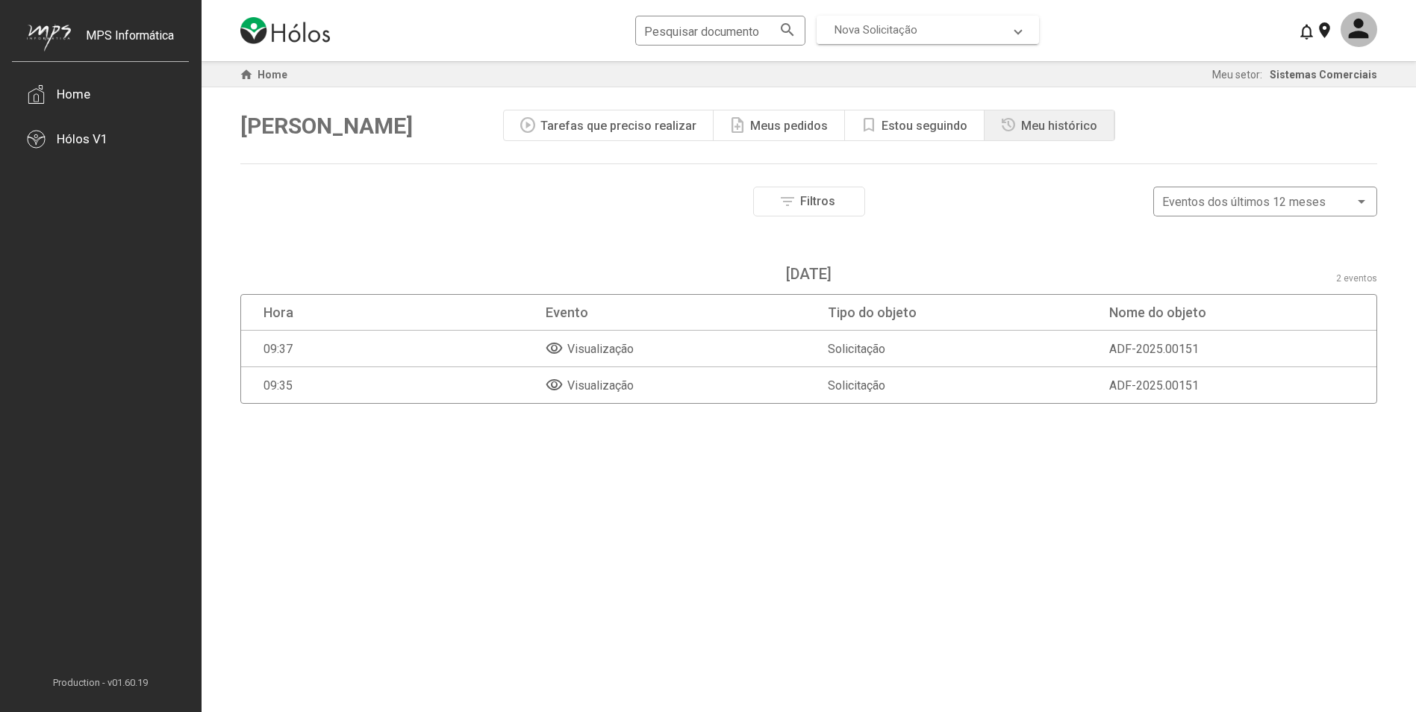
click at [867, 27] on span "Nova Solicitação" at bounding box center [876, 29] width 83 height 13
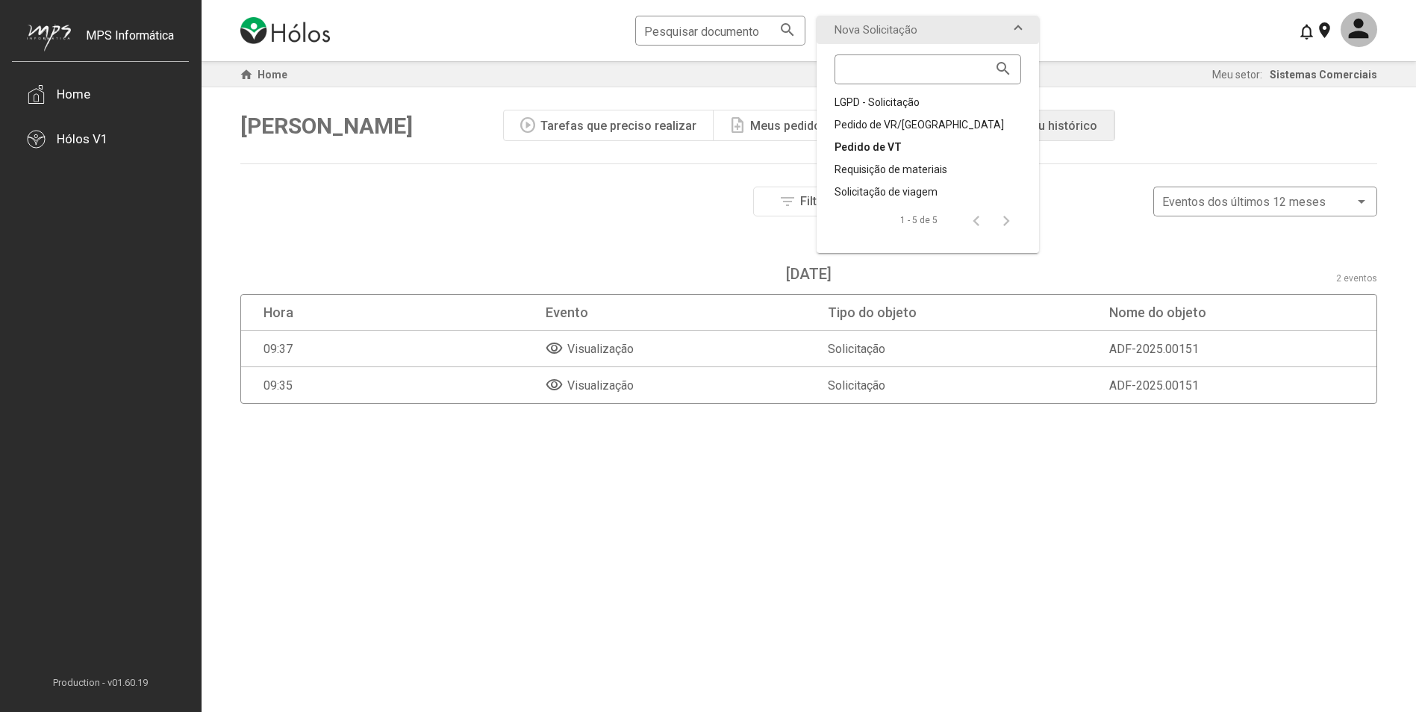
click at [898, 149] on div "Pedido de VT" at bounding box center [928, 147] width 187 height 15
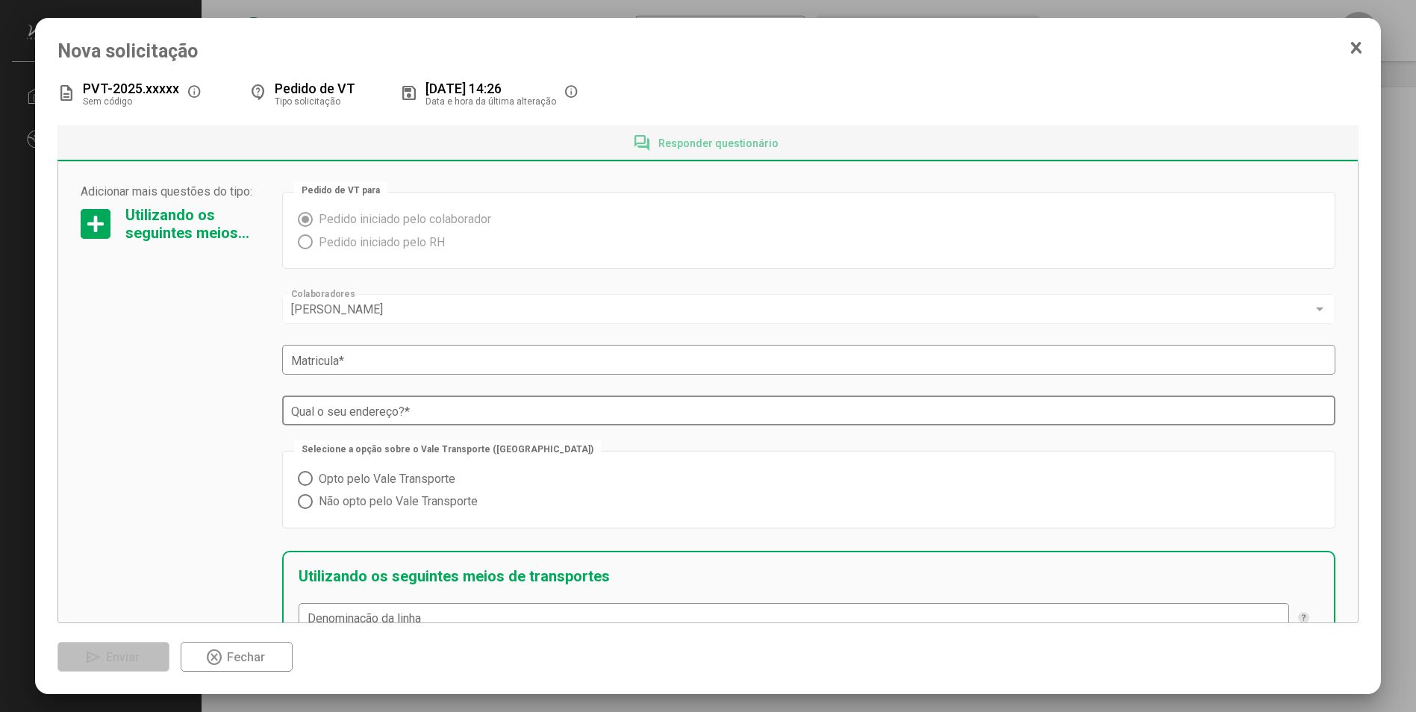
drag, startPoint x: 1350, startPoint y: 53, endPoint x: 1133, endPoint y: 399, distance: 408.2
click at [1133, 399] on div "Nova solicitação description PVT-2025.xxxxx Sem código info contact_support Ped…" at bounding box center [707, 355] width 1300 height 631
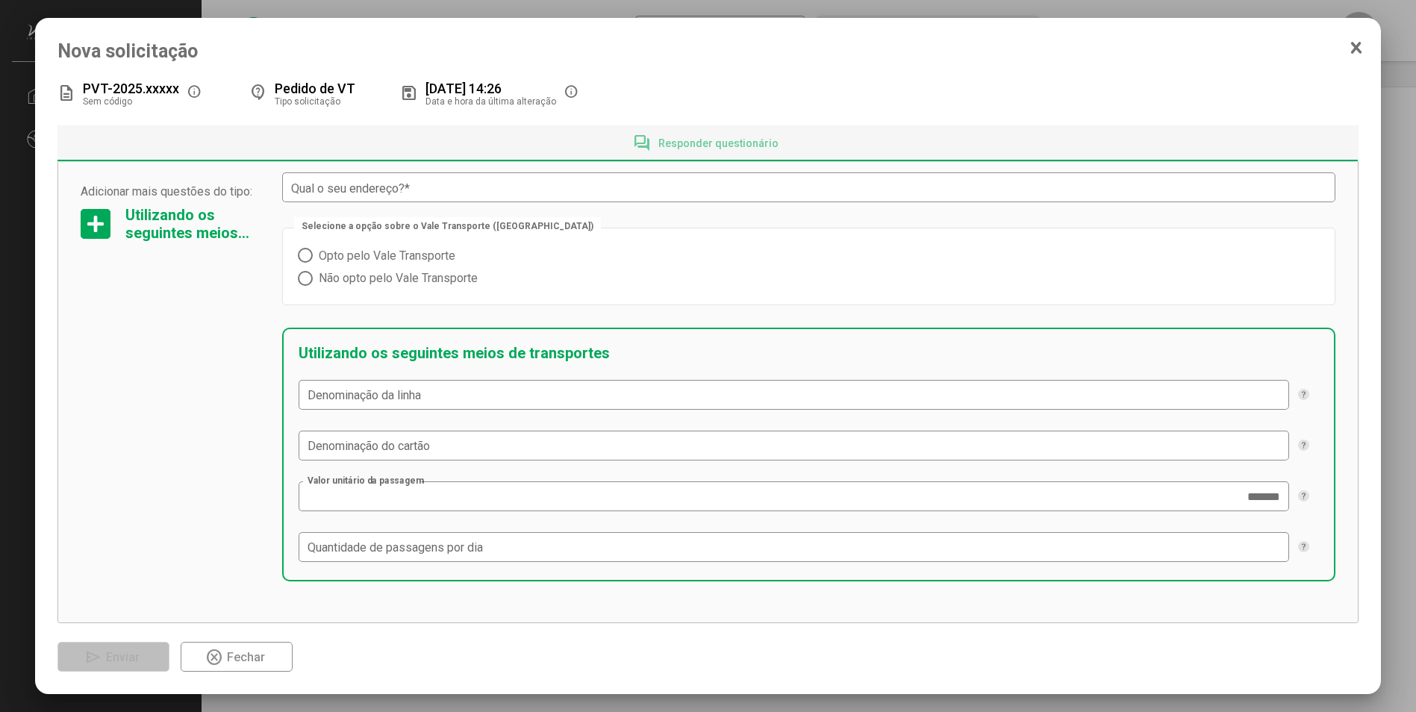
click at [1176, 40] on icon at bounding box center [1356, 47] width 12 height 15
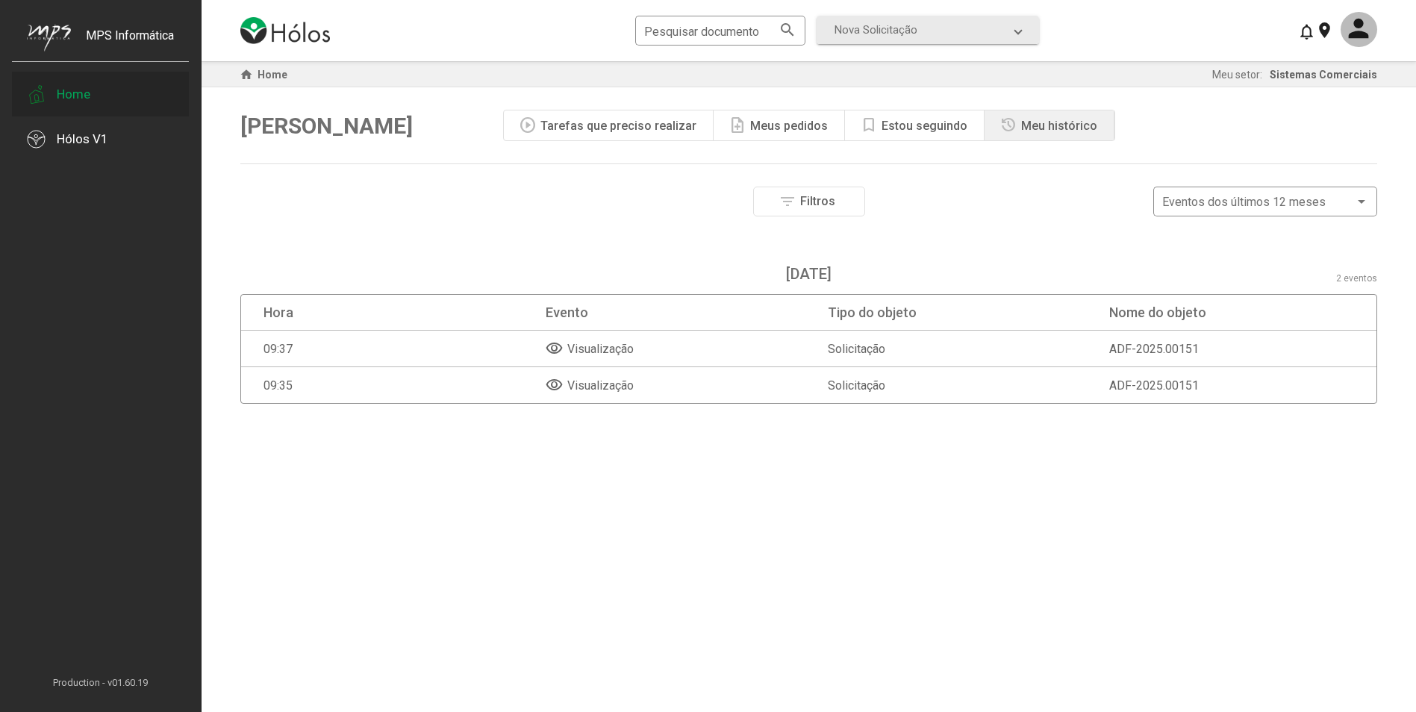
click at [112, 103] on div "Home" at bounding box center [100, 94] width 177 height 45
